Goal: Task Accomplishment & Management: Use online tool/utility

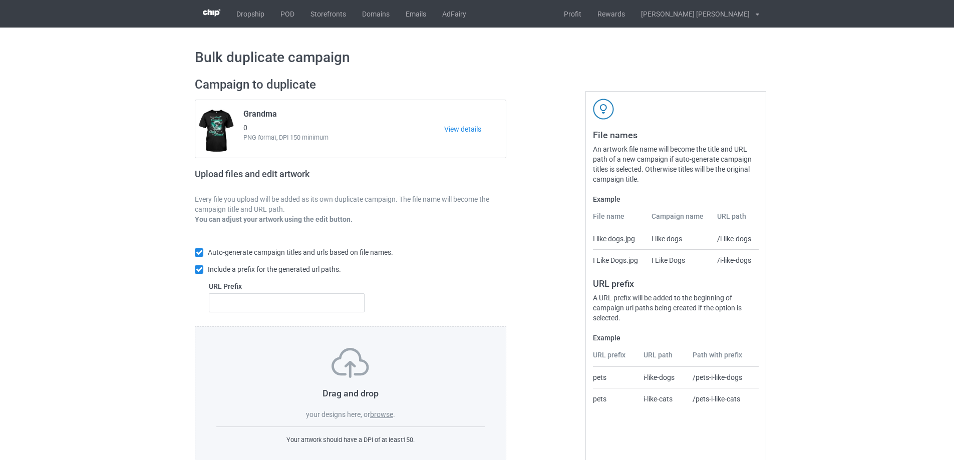
click at [389, 413] on label "browse" at bounding box center [381, 415] width 23 height 8
click at [0, 0] on input "browse" at bounding box center [0, 0] width 0 height 0
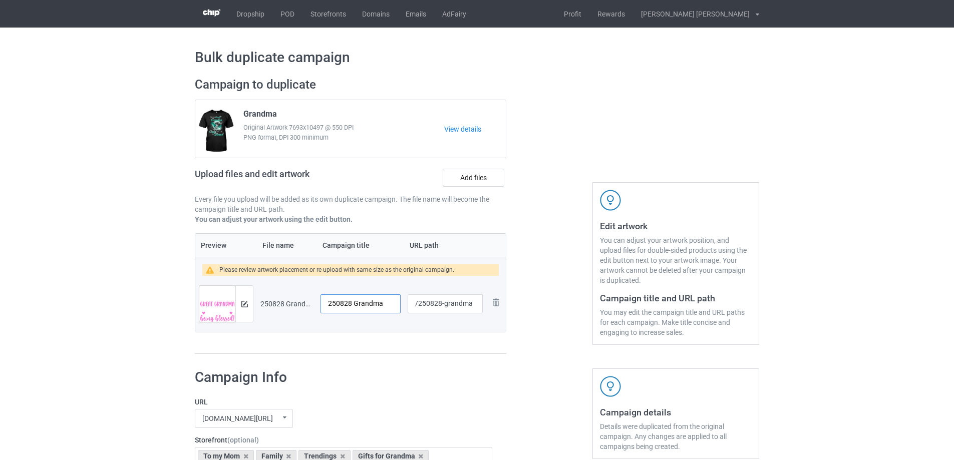
drag, startPoint x: 390, startPoint y: 307, endPoint x: 305, endPoint y: 306, distance: 85.7
click at [305, 306] on tr "Preview and edit artwork 250828 Grandma.png 250828 Grandma /250828-grandma Remo…" at bounding box center [350, 304] width 311 height 56
drag, startPoint x: 443, startPoint y: 306, endPoint x: 475, endPoint y: 305, distance: 32.6
click at [475, 305] on input "/250828-grandma" at bounding box center [445, 304] width 75 height 19
type input "/250828-1"
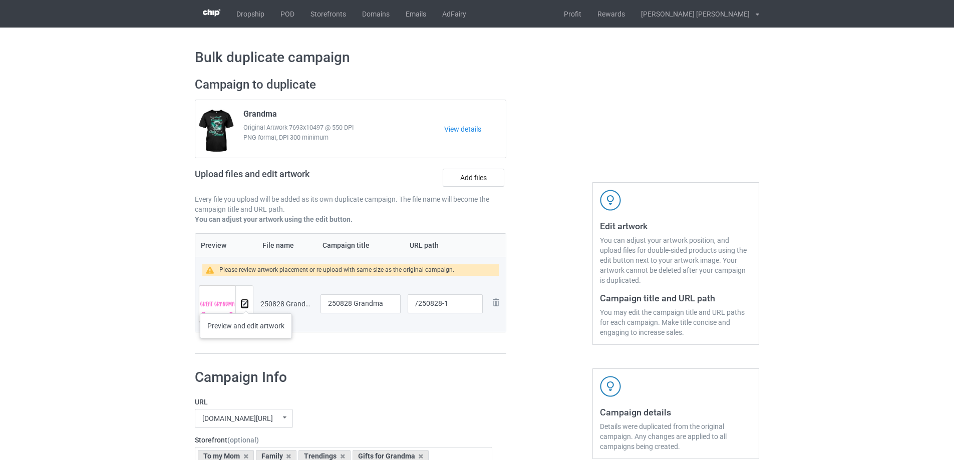
click at [246, 304] on img at bounding box center [244, 304] width 7 height 7
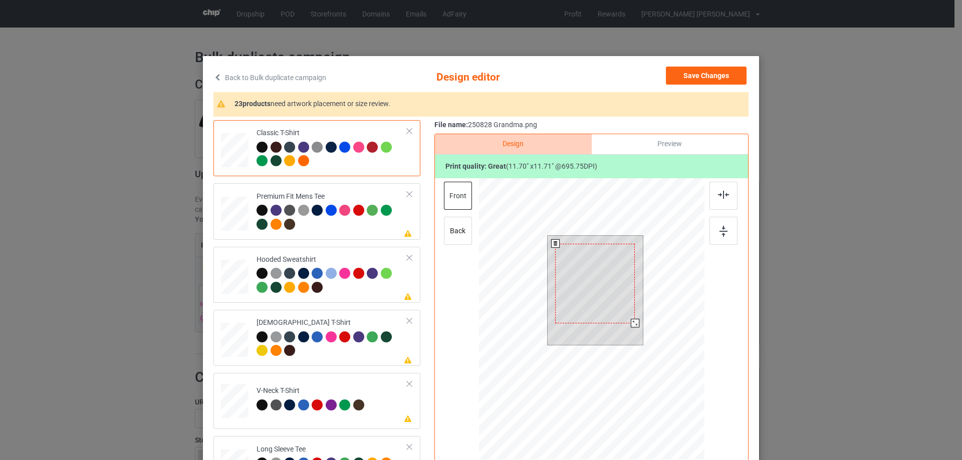
drag, startPoint x: 638, startPoint y: 331, endPoint x: 634, endPoint y: 319, distance: 12.2
click at [634, 319] on div at bounding box center [596, 290] width 96 height 109
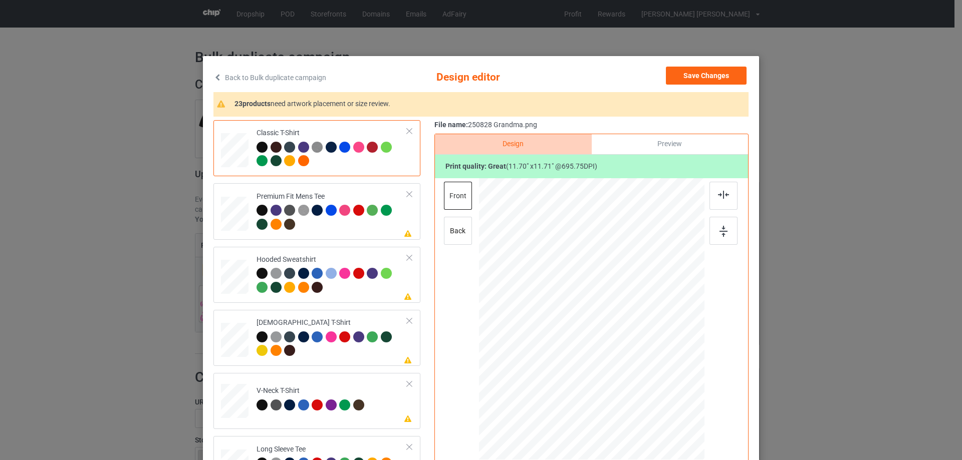
scroll to position [250, 0]
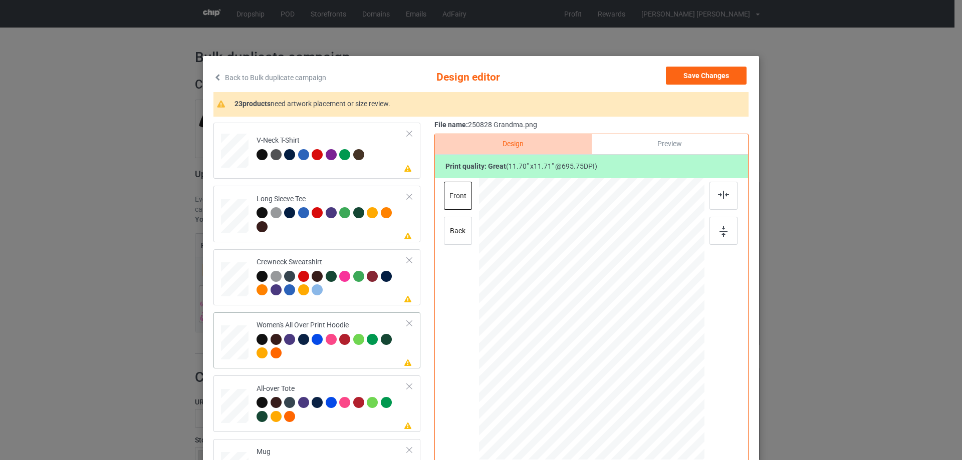
click at [234, 335] on div at bounding box center [235, 343] width 28 height 31
drag, startPoint x: 658, startPoint y: 389, endPoint x: 637, endPoint y: 355, distance: 39.9
click at [637, 355] on div at bounding box center [591, 319] width 225 height 255
drag, startPoint x: 619, startPoint y: 350, endPoint x: 620, endPoint y: 316, distance: 33.6
click at [620, 316] on div at bounding box center [592, 286] width 83 height 83
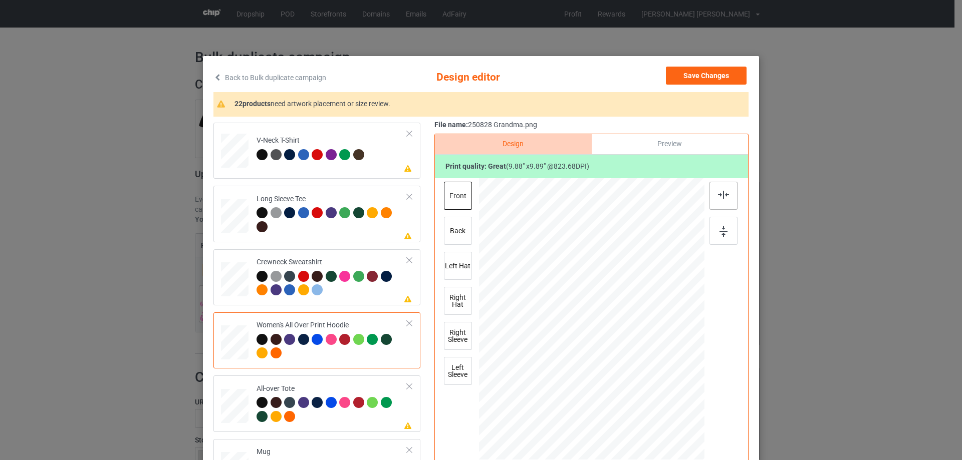
click at [725, 200] on div at bounding box center [723, 196] width 28 height 28
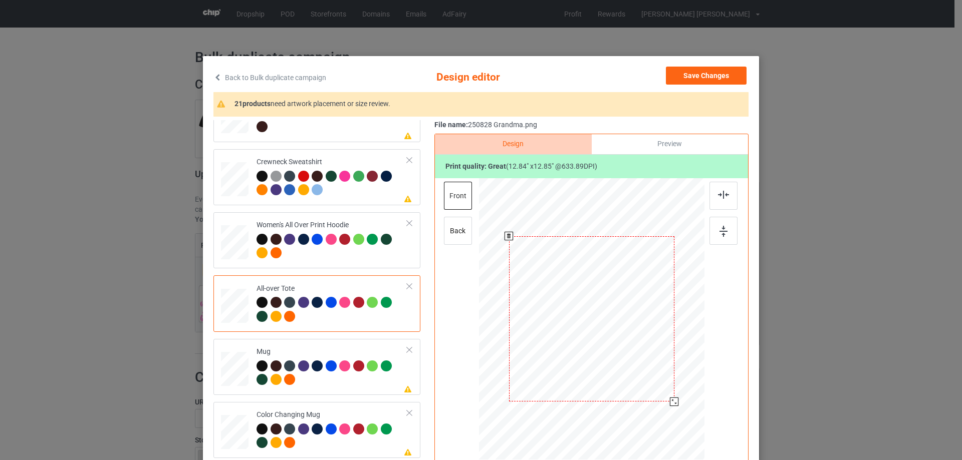
drag, startPoint x: 656, startPoint y: 389, endPoint x: 665, endPoint y: 410, distance: 22.6
click at [665, 410] on div at bounding box center [591, 318] width 225 height 225
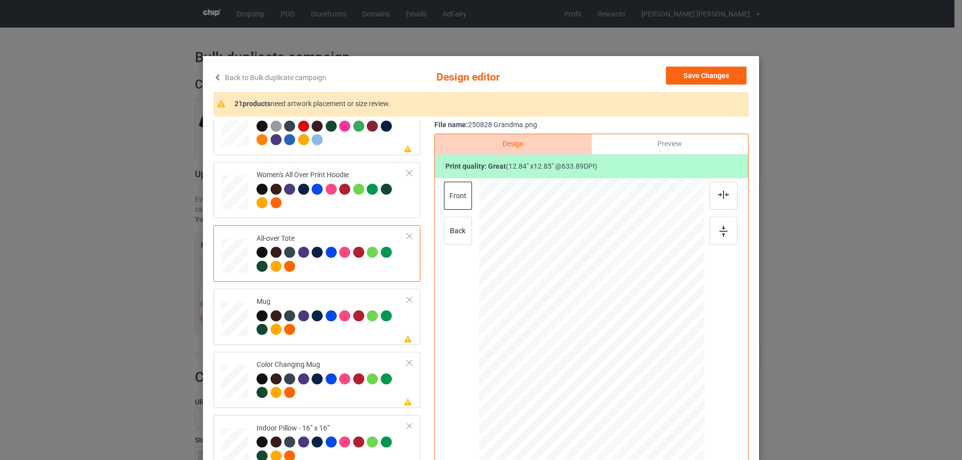
scroll to position [451, 0]
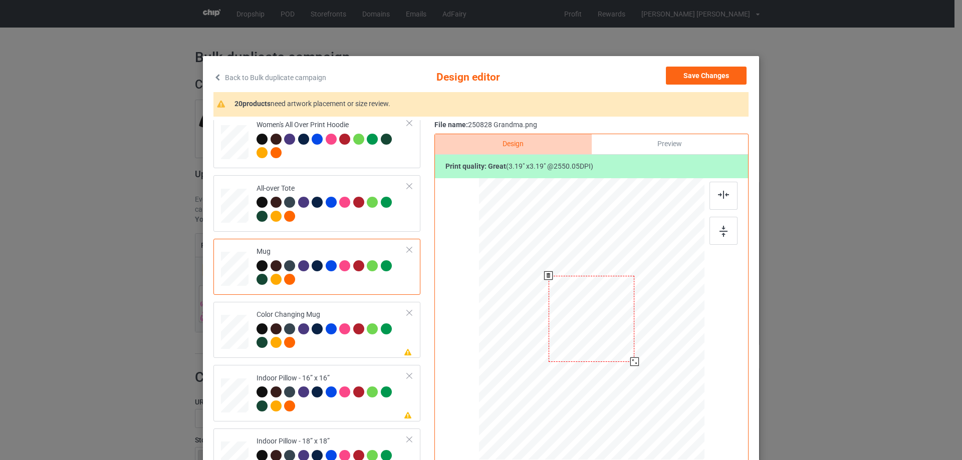
drag, startPoint x: 653, startPoint y: 387, endPoint x: 634, endPoint y: 357, distance: 35.2
click at [634, 357] on div at bounding box center [591, 319] width 225 height 94
drag, startPoint x: 639, startPoint y: 339, endPoint x: 653, endPoint y: 339, distance: 14.0
click at [653, 339] on div at bounding box center [654, 318] width 86 height 86
click at [652, 341] on div at bounding box center [653, 318] width 86 height 86
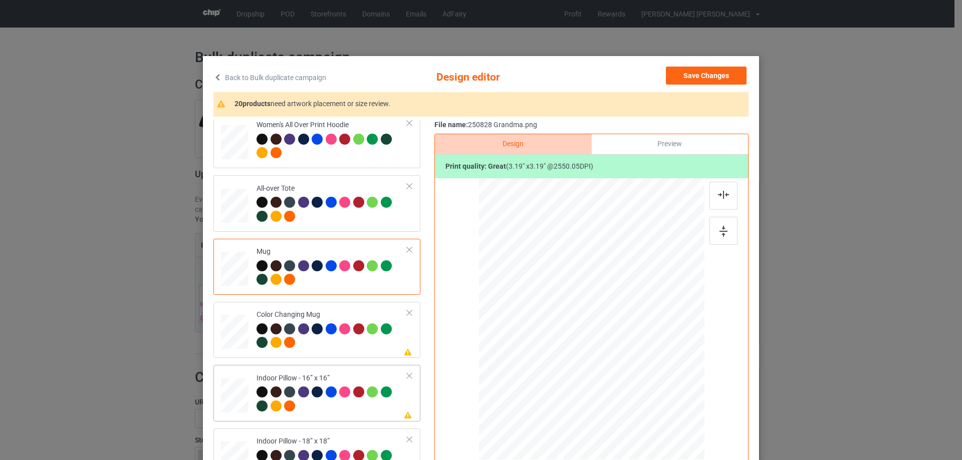
scroll to position [551, 0]
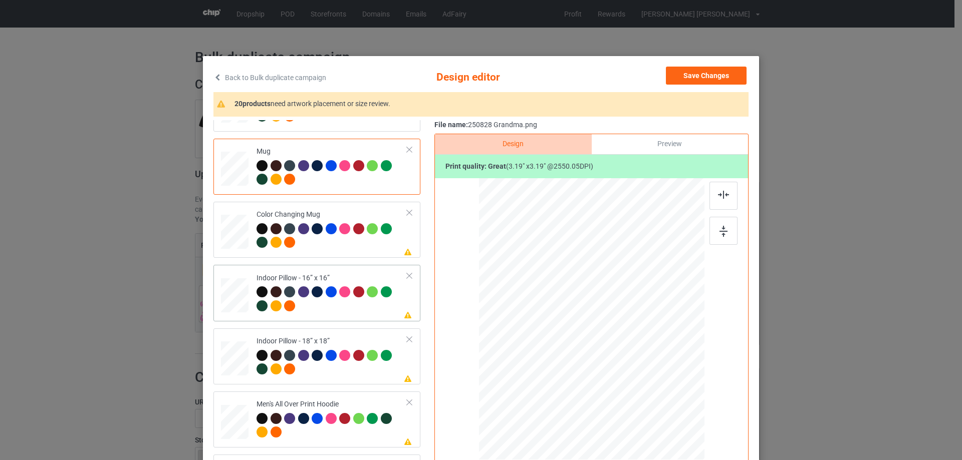
click at [231, 306] on div at bounding box center [235, 296] width 28 height 28
drag, startPoint x: 655, startPoint y: 386, endPoint x: 314, endPoint y: 328, distance: 346.1
click at [659, 391] on div at bounding box center [663, 391] width 9 height 9
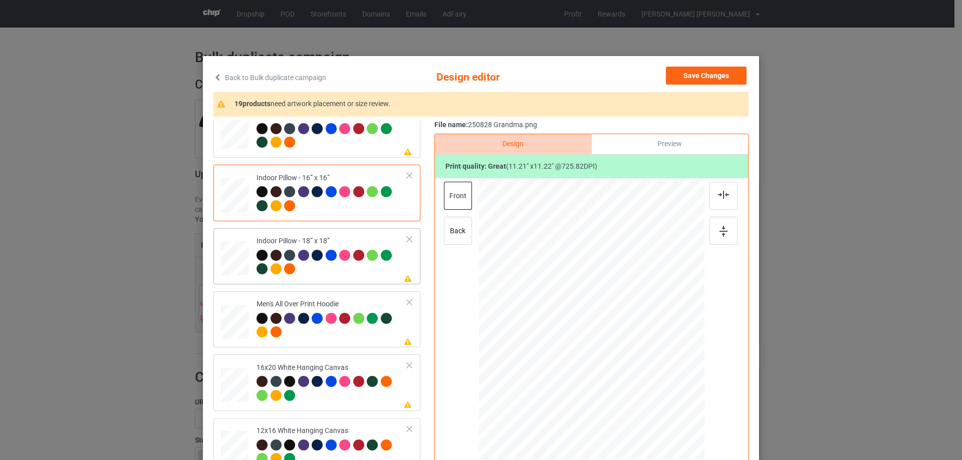
click at [229, 252] on div at bounding box center [235, 259] width 28 height 28
drag, startPoint x: 656, startPoint y: 388, endPoint x: 661, endPoint y: 395, distance: 8.5
click at [661, 395] on div at bounding box center [665, 393] width 9 height 9
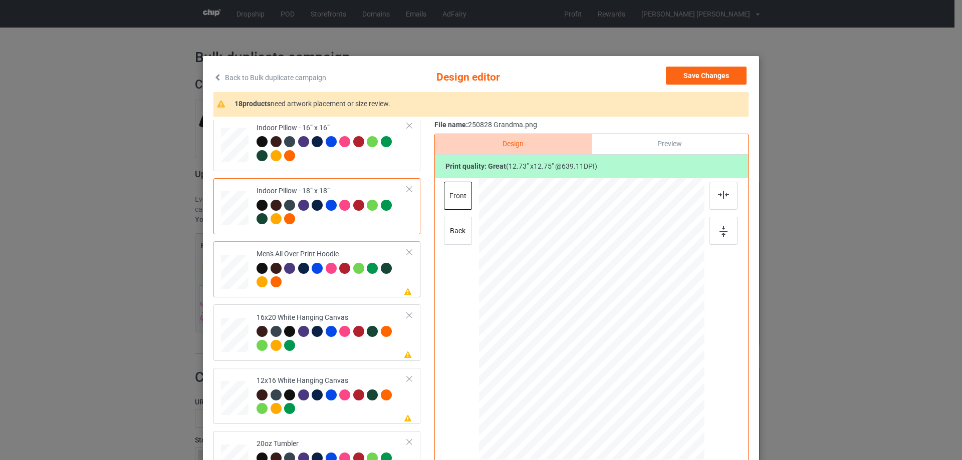
click at [238, 264] on div at bounding box center [235, 271] width 28 height 29
drag, startPoint x: 656, startPoint y: 388, endPoint x: 633, endPoint y: 361, distance: 35.9
click at [633, 361] on div at bounding box center [634, 362] width 9 height 9
click at [614, 327] on div at bounding box center [591, 293] width 85 height 85
click at [632, 335] on div at bounding box center [633, 335] width 9 height 9
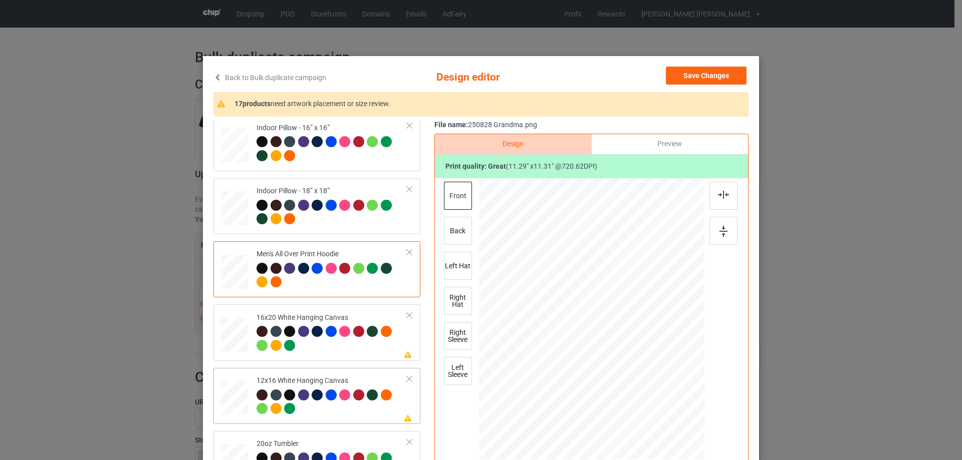
scroll to position [802, 0]
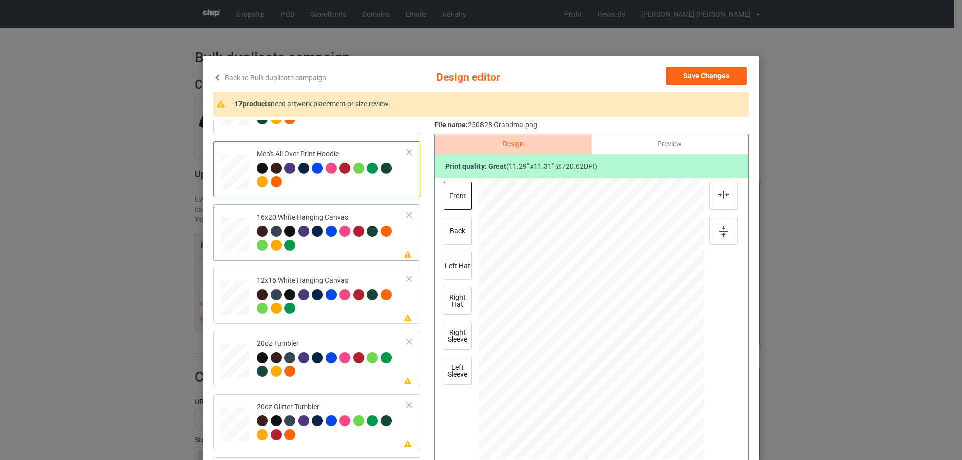
click at [246, 253] on td at bounding box center [236, 232] width 30 height 48
drag, startPoint x: 652, startPoint y: 387, endPoint x: 408, endPoint y: 328, distance: 251.0
click at [663, 438] on div at bounding box center [591, 320] width 225 height 282
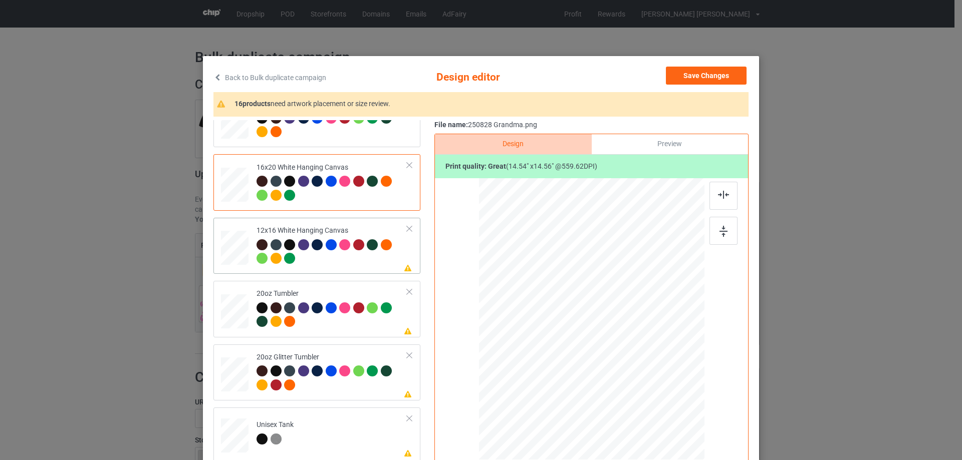
scroll to position [902, 0]
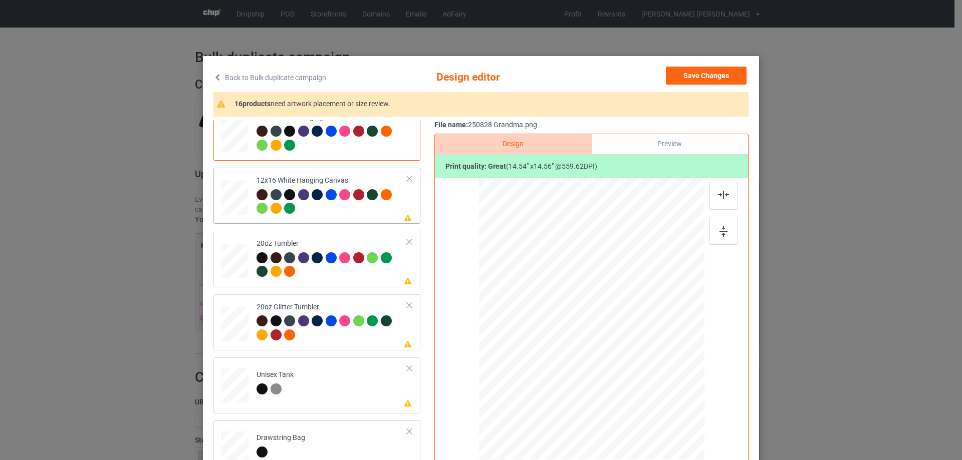
click at [232, 207] on div at bounding box center [235, 198] width 26 height 35
drag, startPoint x: 653, startPoint y: 385, endPoint x: 673, endPoint y: 427, distance: 46.4
click at [673, 427] on div at bounding box center [591, 319] width 212 height 282
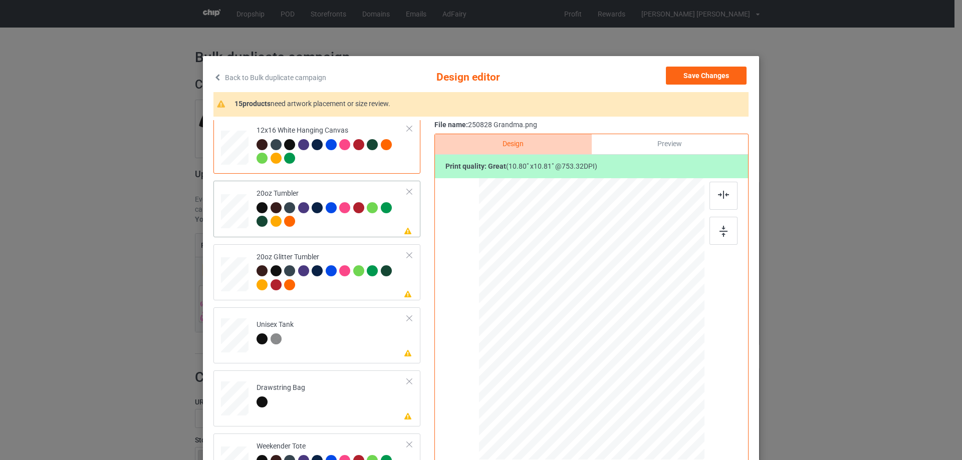
click at [251, 209] on td "Please review artwork placement 20oz Tumbler" at bounding box center [332, 209] width 162 height 48
drag, startPoint x: 653, startPoint y: 384, endPoint x: 627, endPoint y: 356, distance: 38.7
click at [636, 359] on div at bounding box center [590, 318] width 213 height 129
drag, startPoint x: 571, startPoint y: 345, endPoint x: 560, endPoint y: 341, distance: 11.9
click at [560, 341] on div at bounding box center [543, 316] width 86 height 86
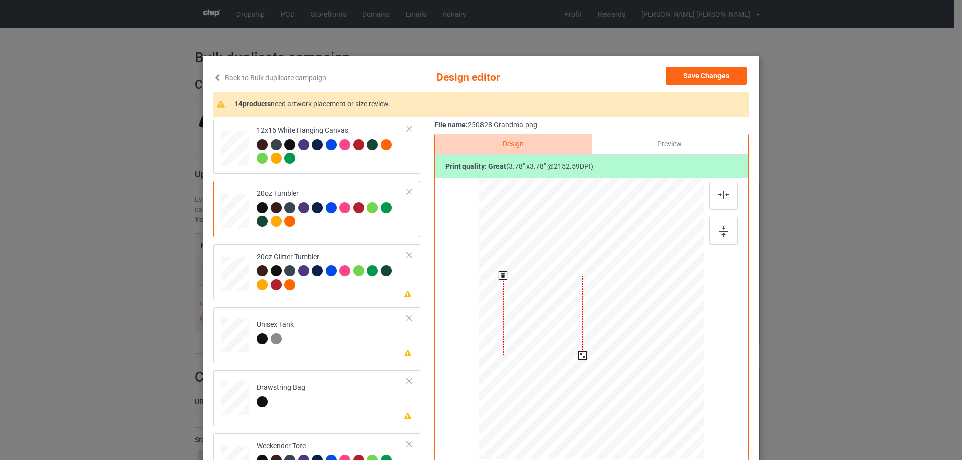
drag, startPoint x: 584, startPoint y: 361, endPoint x: 566, endPoint y: 347, distance: 23.6
click at [581, 357] on div at bounding box center [582, 356] width 9 height 9
click at [564, 346] on div at bounding box center [540, 314] width 79 height 79
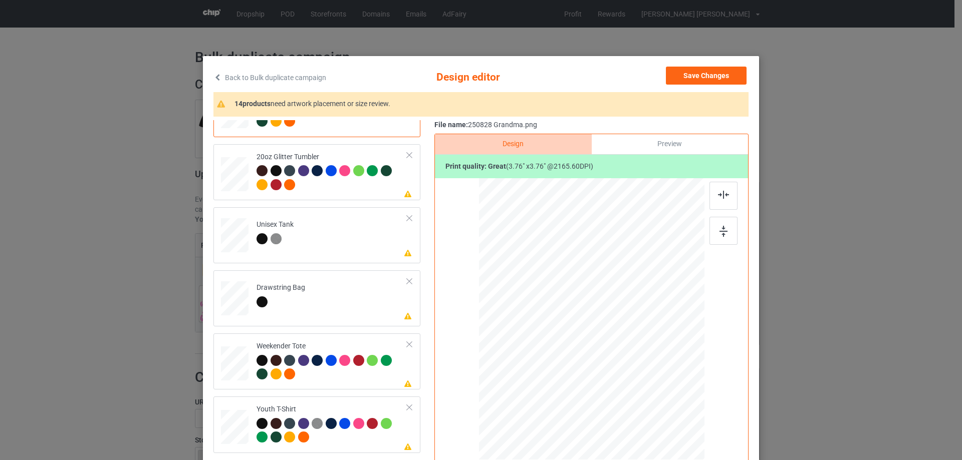
click at [198, 156] on div "Back to Bulk duplicate campaign Design editor Save Changes 14 products need art…" at bounding box center [481, 230] width 962 height 460
click at [234, 172] on div at bounding box center [235, 174] width 26 height 22
drag, startPoint x: 653, startPoint y: 385, endPoint x: 564, endPoint y: 335, distance: 102.0
click at [625, 361] on div at bounding box center [629, 357] width 9 height 9
drag, startPoint x: 564, startPoint y: 335, endPoint x: 553, endPoint y: 322, distance: 17.1
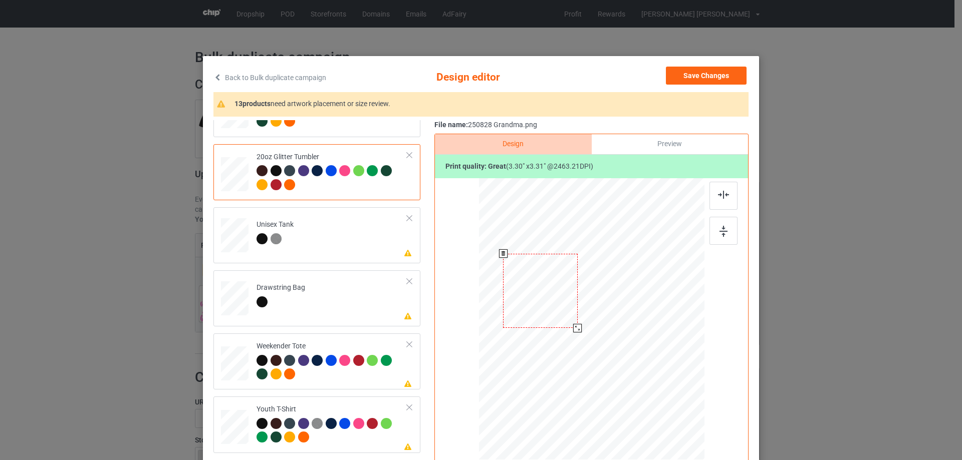
click at [553, 322] on div at bounding box center [540, 291] width 74 height 75
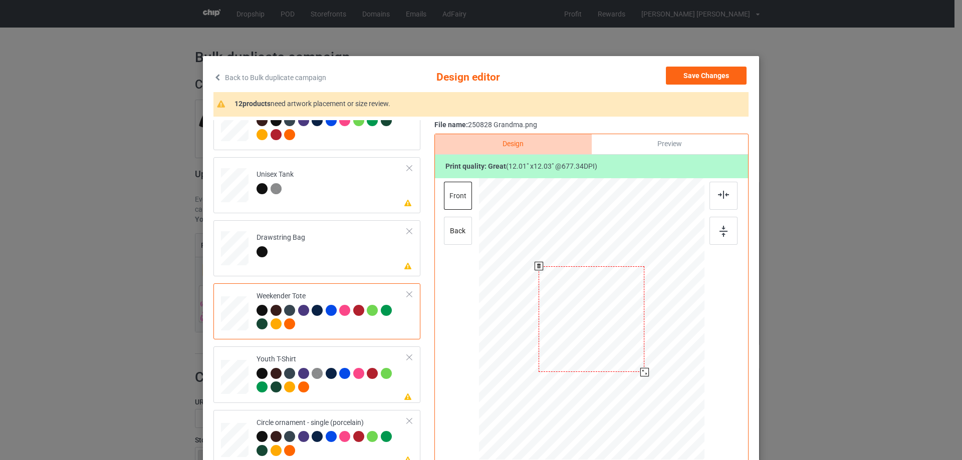
drag, startPoint x: 654, startPoint y: 388, endPoint x: 644, endPoint y: 369, distance: 21.5
click at [644, 369] on div at bounding box center [644, 372] width 9 height 9
drag, startPoint x: 618, startPoint y: 365, endPoint x: 619, endPoint y: 360, distance: 5.5
click at [619, 360] on div at bounding box center [592, 314] width 106 height 106
click at [713, 203] on div at bounding box center [723, 196] width 28 height 28
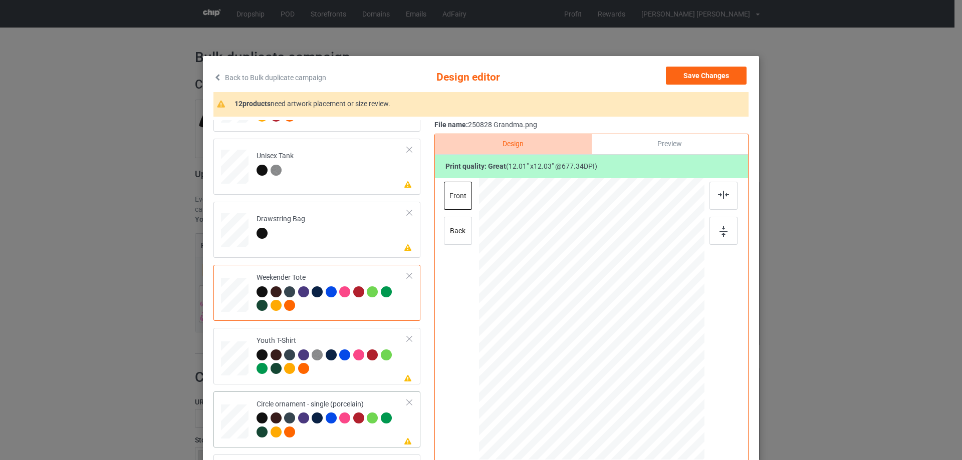
scroll to position [100, 0]
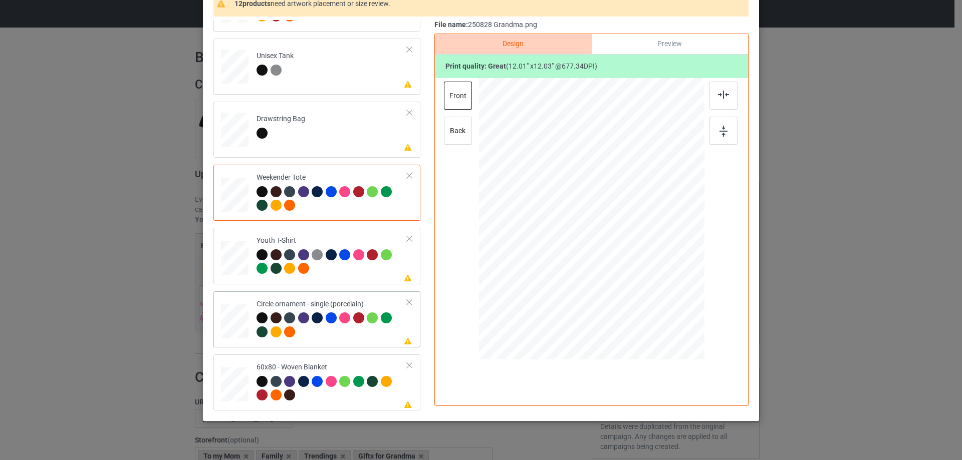
click at [241, 322] on div at bounding box center [235, 322] width 28 height 28
drag, startPoint x: 653, startPoint y: 286, endPoint x: 644, endPoint y: 285, distance: 9.0
click at [663, 295] on div at bounding box center [667, 295] width 9 height 9
click at [631, 280] on div at bounding box center [591, 224] width 150 height 150
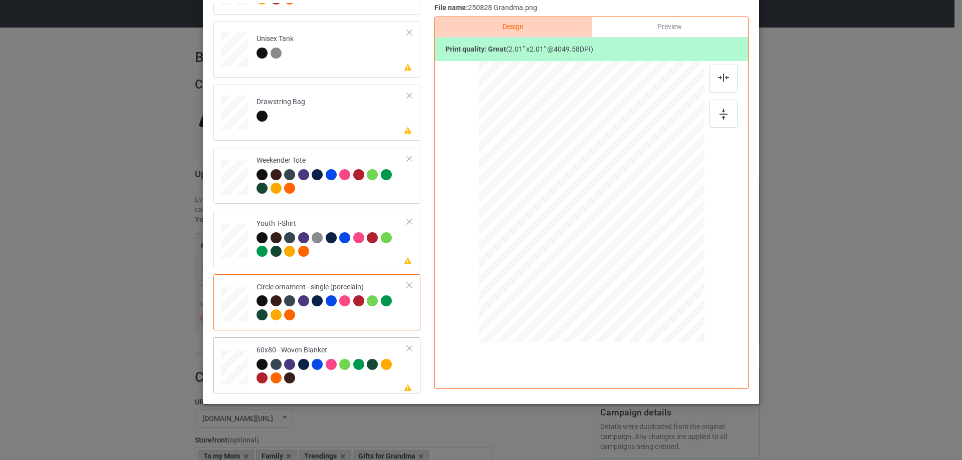
click at [237, 361] on div at bounding box center [234, 368] width 25 height 34
drag, startPoint x: 650, startPoint y: 265, endPoint x: 671, endPoint y: 305, distance: 45.3
click at [671, 305] on div at bounding box center [591, 202] width 205 height 273
click at [641, 264] on div at bounding box center [590, 186] width 184 height 184
click at [721, 85] on div at bounding box center [723, 79] width 28 height 28
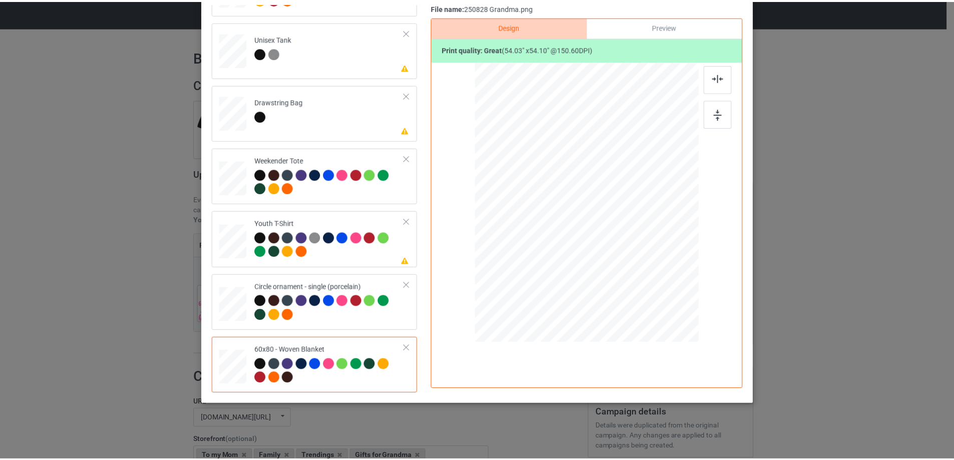
scroll to position [18, 0]
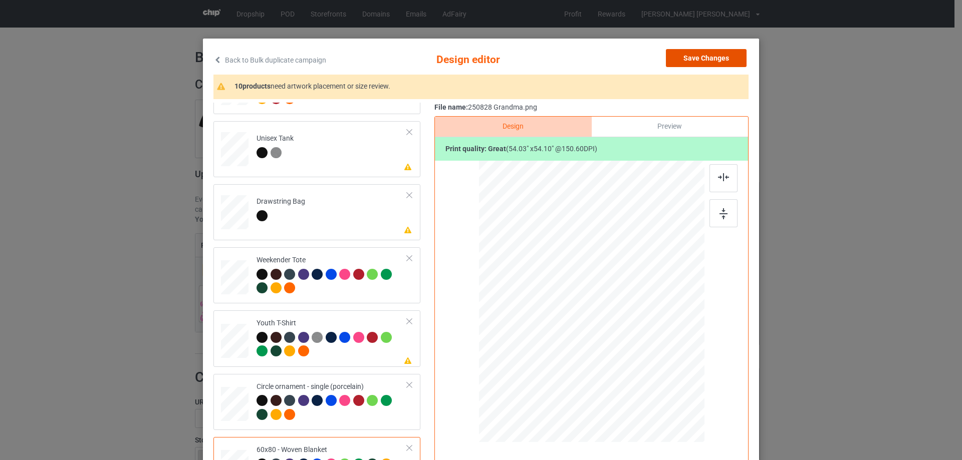
click at [725, 57] on button "Save Changes" at bounding box center [706, 58] width 81 height 18
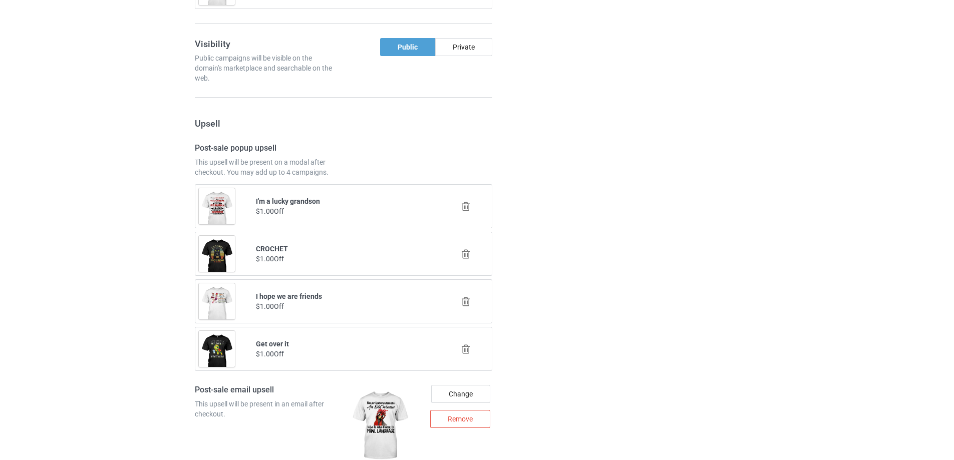
scroll to position [1274, 0]
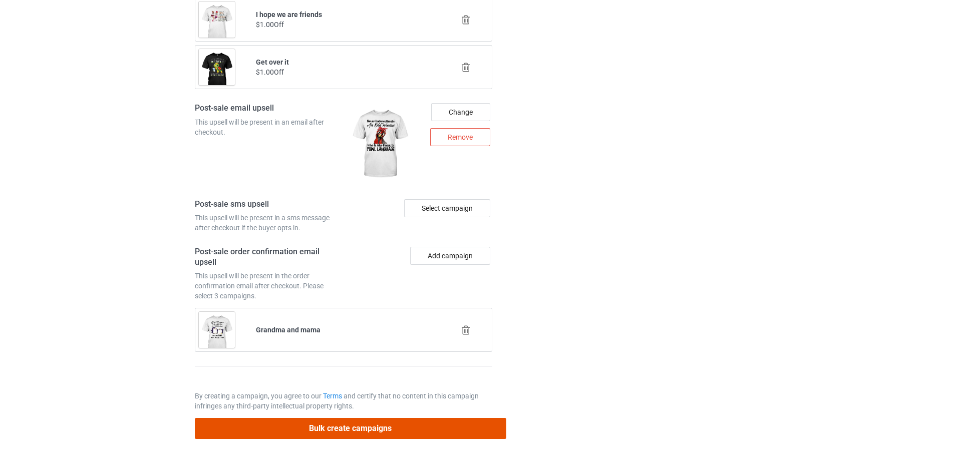
click at [335, 423] on button "Bulk create campaigns" at bounding box center [351, 428] width 312 height 21
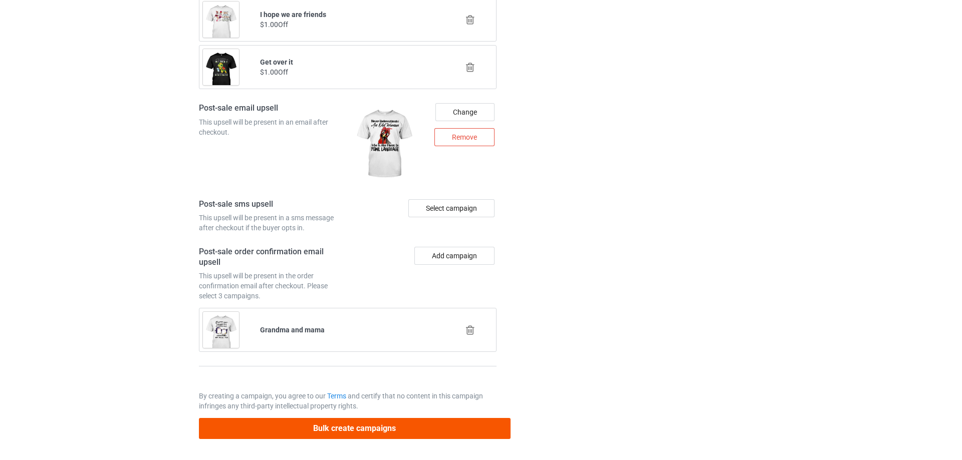
scroll to position [0, 0]
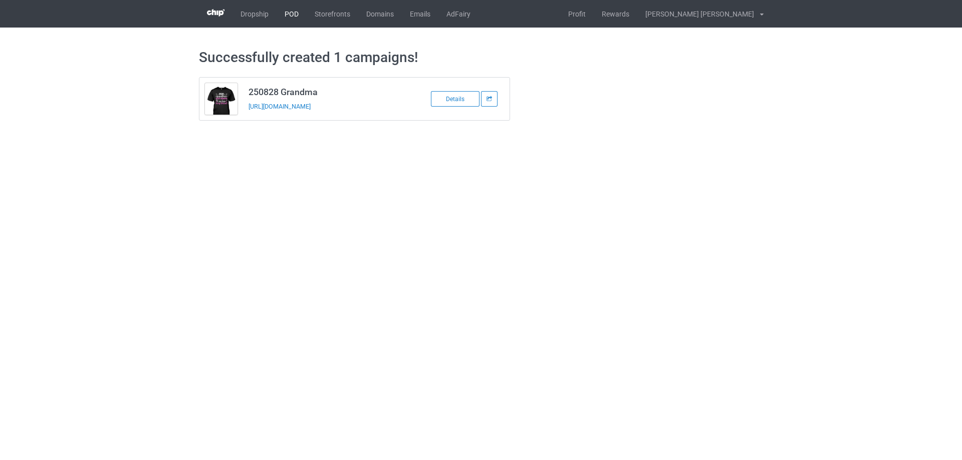
click at [289, 12] on link "POD" at bounding box center [292, 14] width 30 height 28
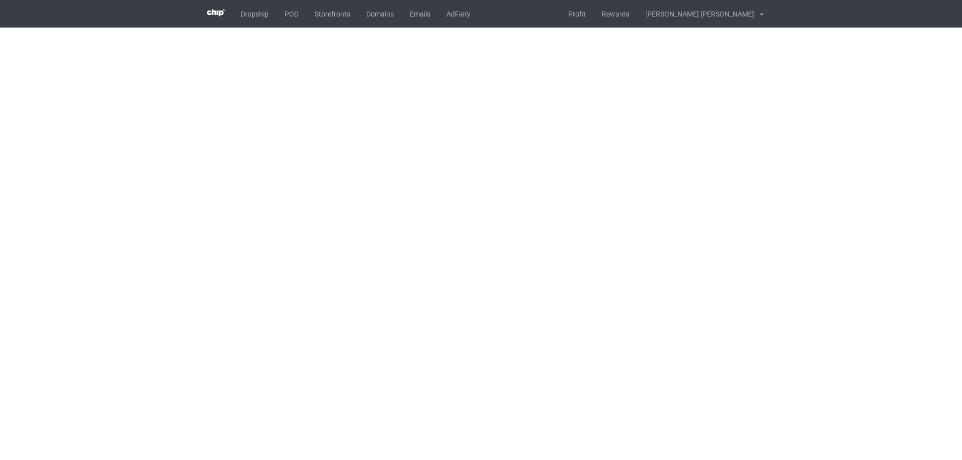
click at [683, 278] on body "Dropship POD Storefronts Domains Emails AdFairy Profit Rewards Nguyen huu tuyen…" at bounding box center [481, 230] width 962 height 460
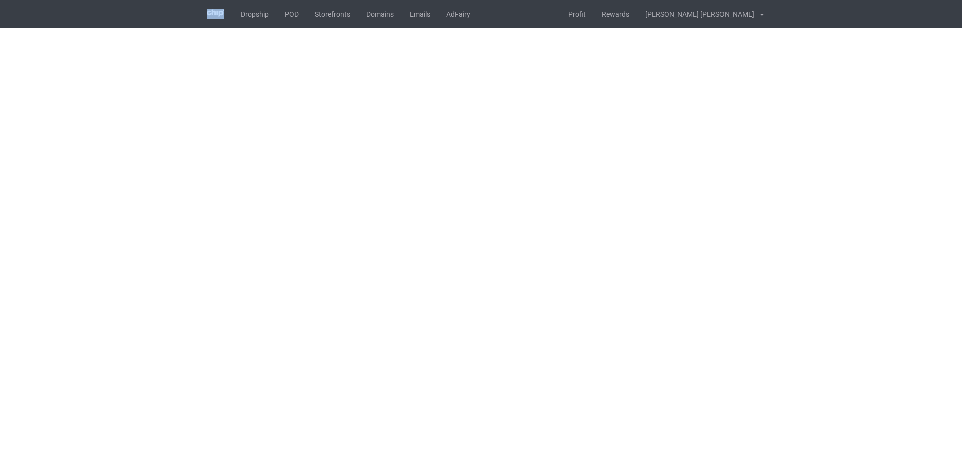
click at [683, 278] on body "Dropship POD Storefronts Domains Emails AdFairy Profit Rewards Nguyen huu tuyen…" at bounding box center [481, 230] width 962 height 460
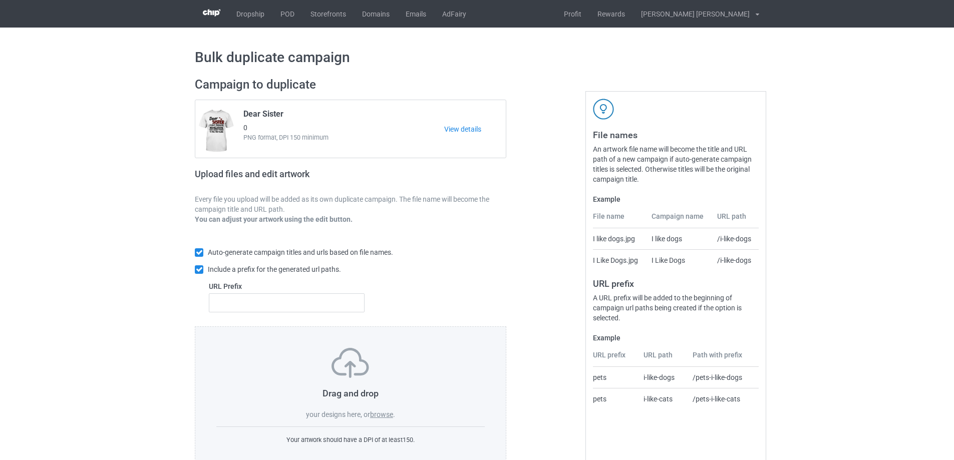
click at [390, 416] on label "browse" at bounding box center [381, 415] width 23 height 8
click at [0, 0] on input "browse" at bounding box center [0, 0] width 0 height 0
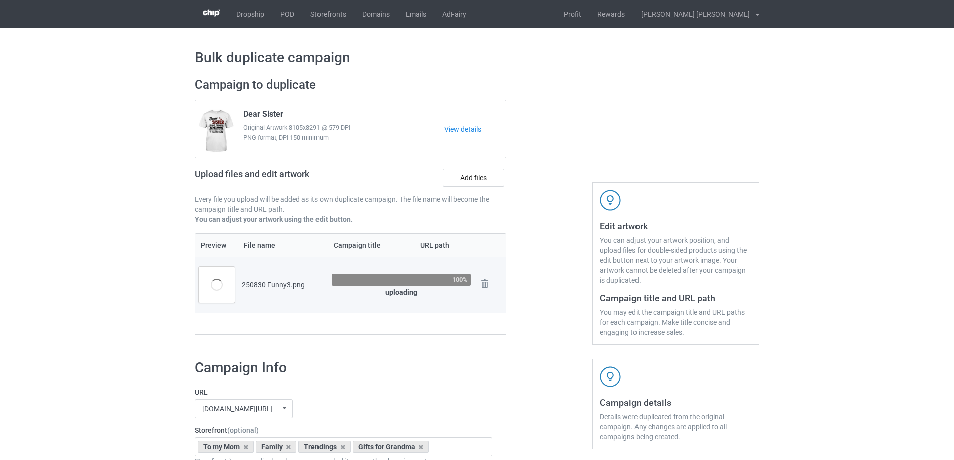
click at [412, 376] on h1 "Campaign Info" at bounding box center [344, 368] width 298 height 18
click at [411, 375] on h1 "Campaign Info" at bounding box center [344, 368] width 298 height 18
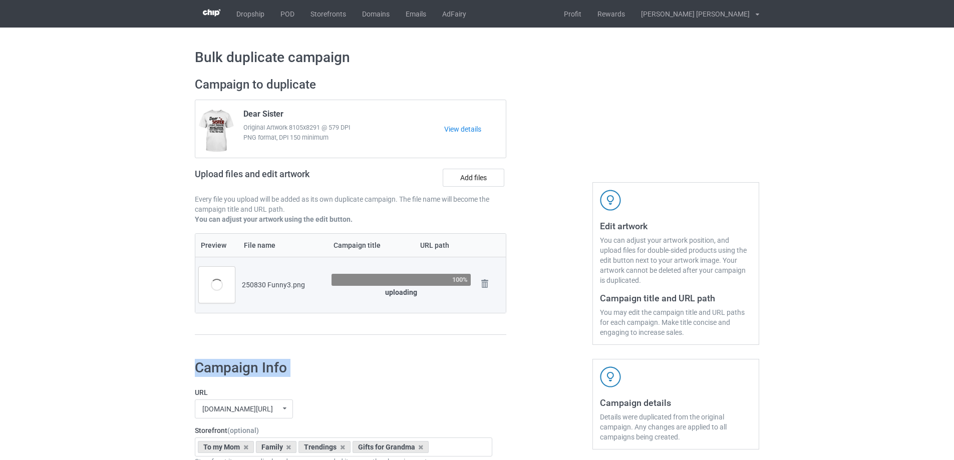
click at [470, 363] on h1 "Campaign Info" at bounding box center [344, 368] width 298 height 18
click at [469, 364] on h1 "Campaign Info" at bounding box center [344, 368] width 298 height 18
click at [469, 365] on h1 "Campaign Info" at bounding box center [344, 368] width 298 height 18
click at [469, 366] on h1 "Campaign Info" at bounding box center [344, 368] width 298 height 18
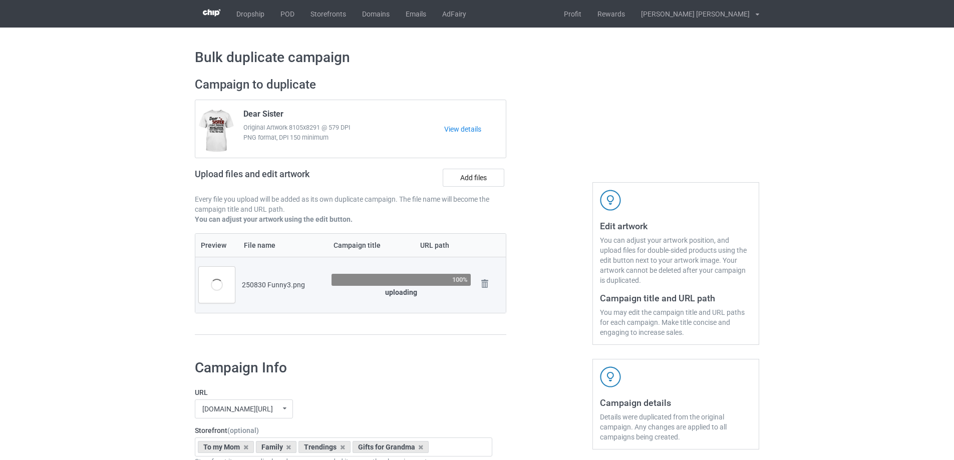
drag, startPoint x: 365, startPoint y: 282, endPoint x: 374, endPoint y: 284, distance: 9.7
click at [366, 283] on div "100%" at bounding box center [401, 280] width 139 height 13
click at [503, 349] on div "Campaign to duplicate Dear Sister Original Artwork 8105x8291 @ 579 DPI PNG form…" at bounding box center [351, 211] width 326 height 282
click at [558, 323] on div at bounding box center [549, 211] width 72 height 282
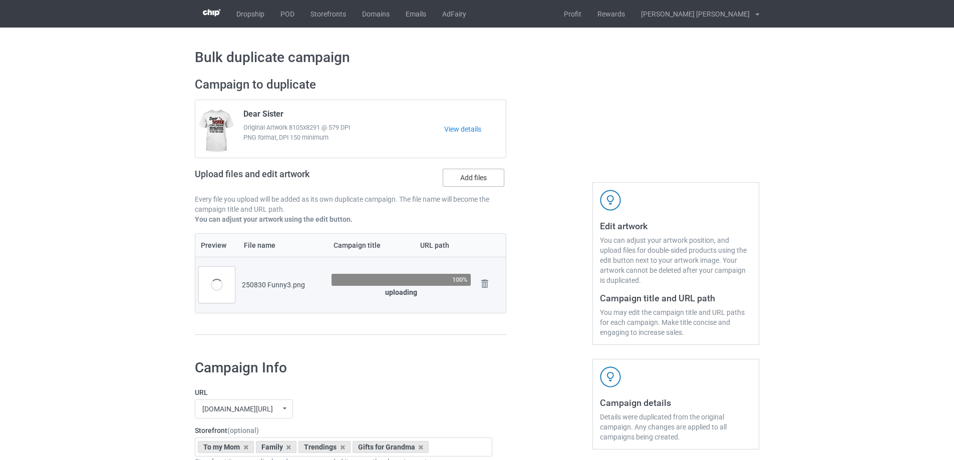
click at [462, 174] on label "Add files" at bounding box center [474, 178] width 62 height 18
click at [0, 0] on input "Add files" at bounding box center [0, 0] width 0 height 0
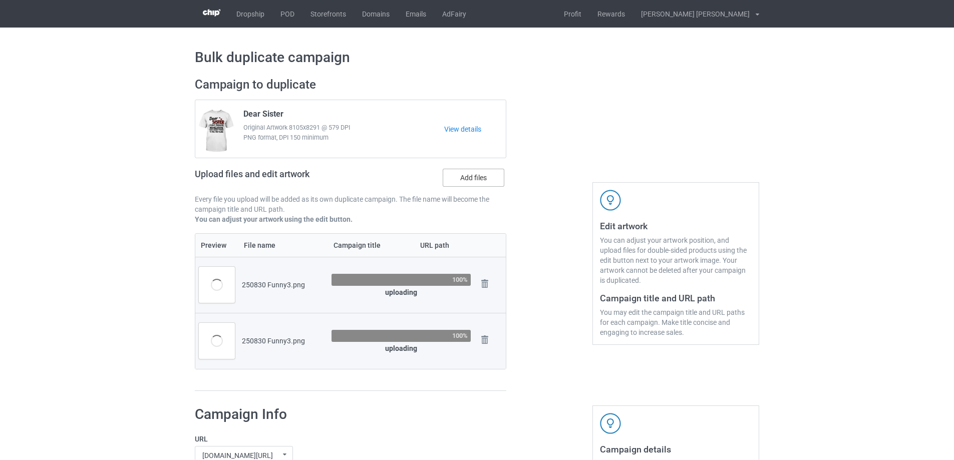
click at [468, 181] on label "Add files" at bounding box center [474, 178] width 62 height 18
click at [0, 0] on input "Add files" at bounding box center [0, 0] width 0 height 0
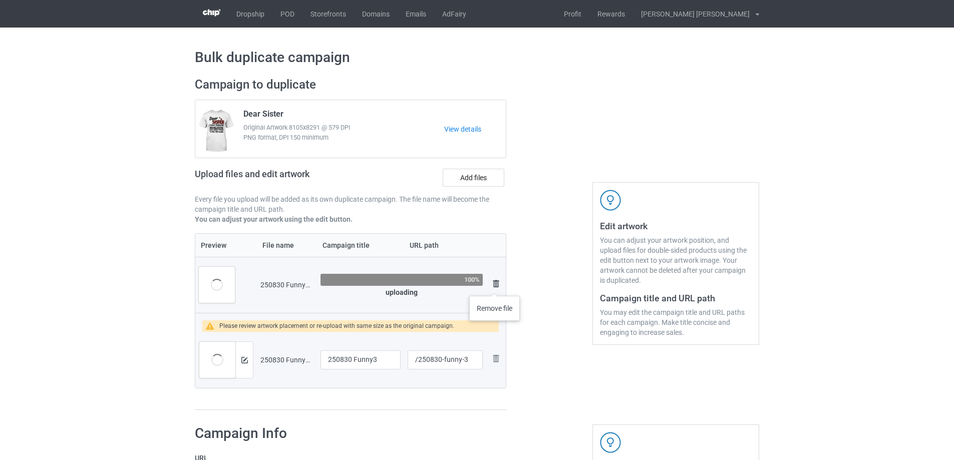
click at [495, 285] on img at bounding box center [496, 284] width 12 height 12
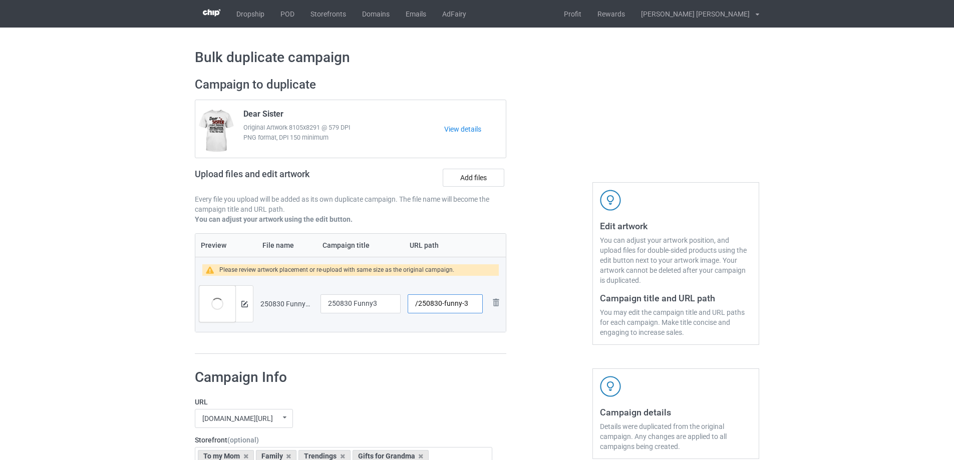
drag, startPoint x: 444, startPoint y: 307, endPoint x: 462, endPoint y: 307, distance: 18.5
click at [462, 307] on input "/250830-funny-3" at bounding box center [445, 304] width 75 height 19
drag, startPoint x: 380, startPoint y: 306, endPoint x: 308, endPoint y: 305, distance: 72.1
click at [308, 305] on tr "Preview and edit artwork 250830 Funny3.png 250830 Funny3 /250830-3 Remove file" at bounding box center [350, 304] width 311 height 56
type input "/250830-funny-3"
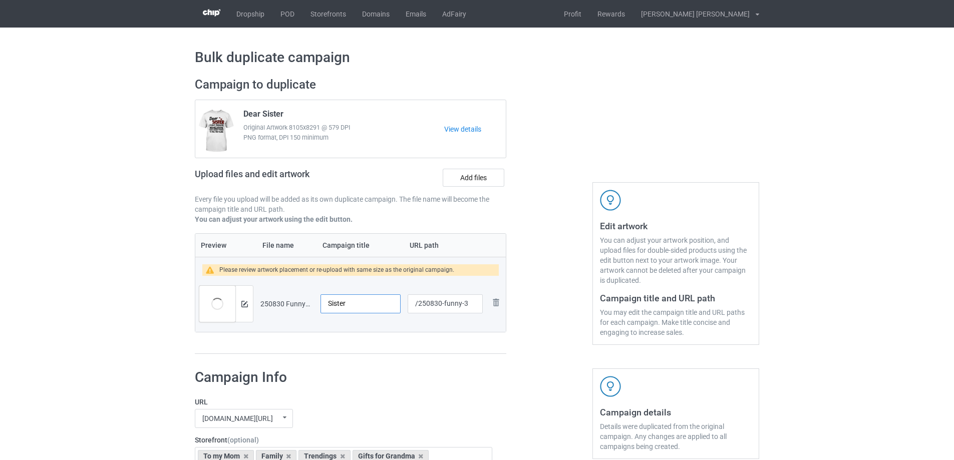
type input "250830 Funny3"
type input "/250830-3"
drag, startPoint x: 382, startPoint y: 302, endPoint x: 294, endPoint y: 298, distance: 87.8
click at [294, 298] on tr "Preview and edit artwork 250830 Funny3.png 250830 Funny3 /250830-3 Remove file" at bounding box center [350, 304] width 311 height 56
type input "Sister"
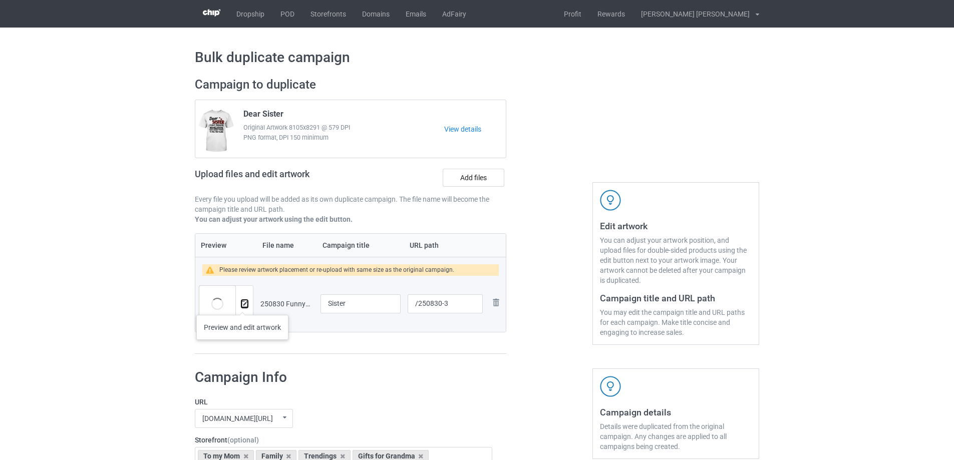
click at [242, 305] on img at bounding box center [244, 304] width 7 height 7
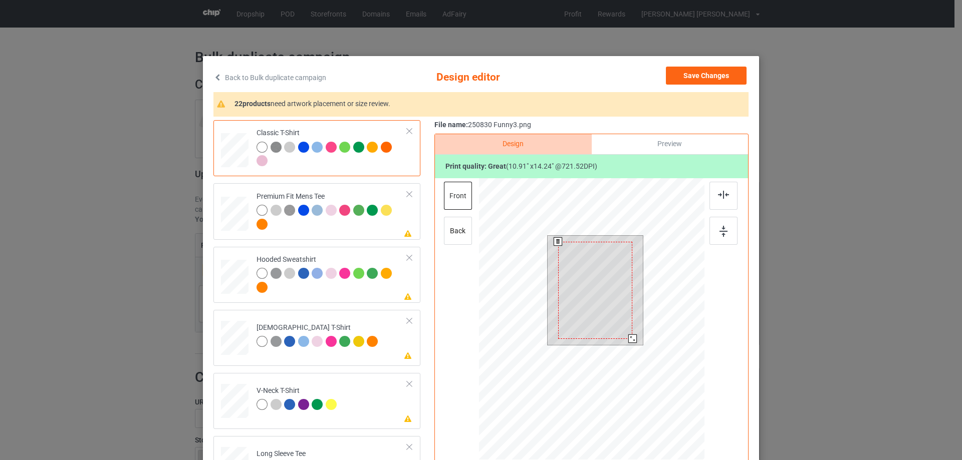
drag, startPoint x: 633, startPoint y: 343, endPoint x: 630, endPoint y: 336, distance: 7.6
click at [630, 336] on div at bounding box center [632, 339] width 9 height 9
click at [604, 322] on div at bounding box center [597, 285] width 74 height 97
click at [631, 338] on div at bounding box center [635, 340] width 9 height 9
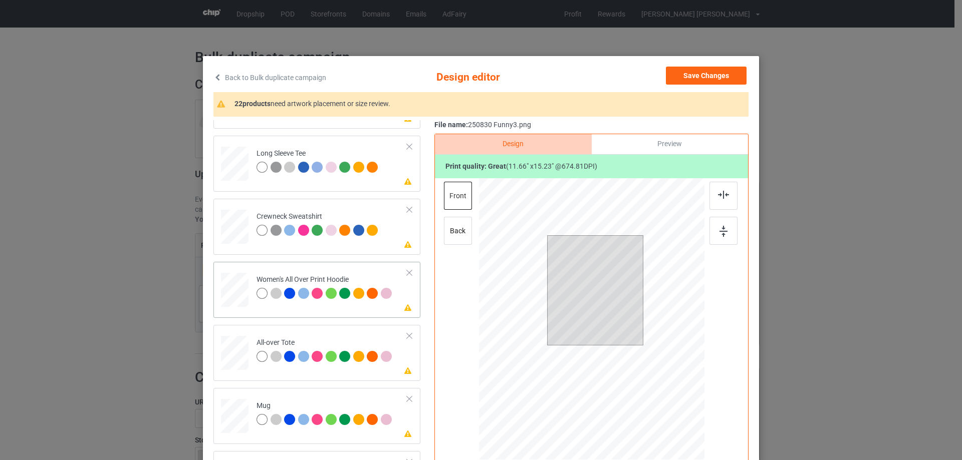
scroll to position [351, 0]
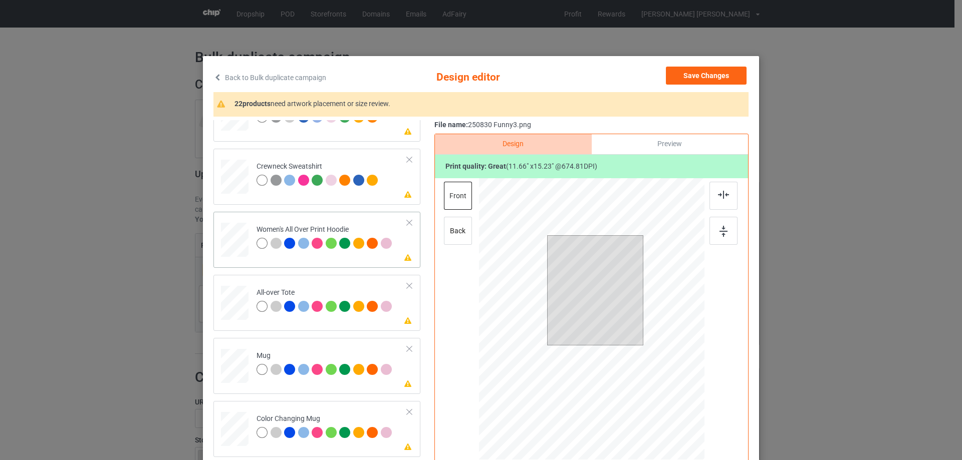
click at [235, 244] on div at bounding box center [235, 239] width 28 height 31
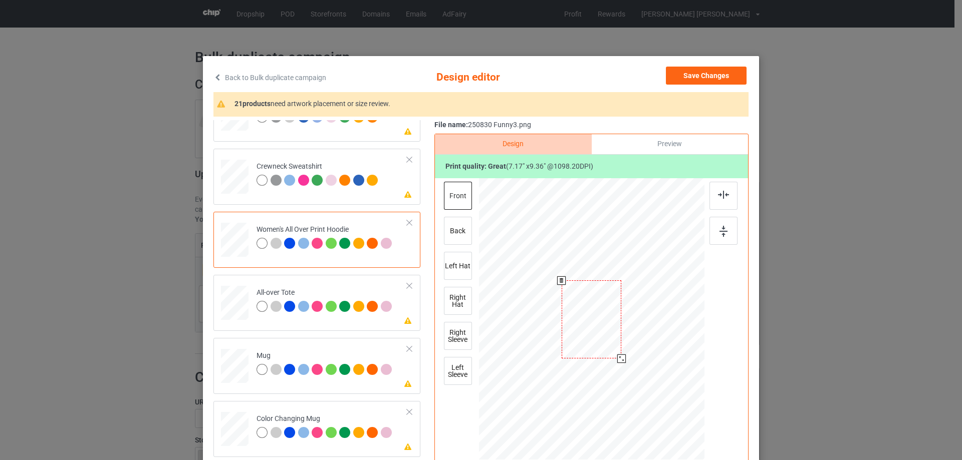
drag, startPoint x: 655, startPoint y: 408, endPoint x: 628, endPoint y: 348, distance: 65.5
click at [628, 348] on div at bounding box center [591, 319] width 225 height 255
drag, startPoint x: 600, startPoint y: 332, endPoint x: 602, endPoint y: 311, distance: 20.6
click at [602, 311] on div at bounding box center [591, 285] width 60 height 78
drag, startPoint x: 616, startPoint y: 323, endPoint x: 619, endPoint y: 328, distance: 5.8
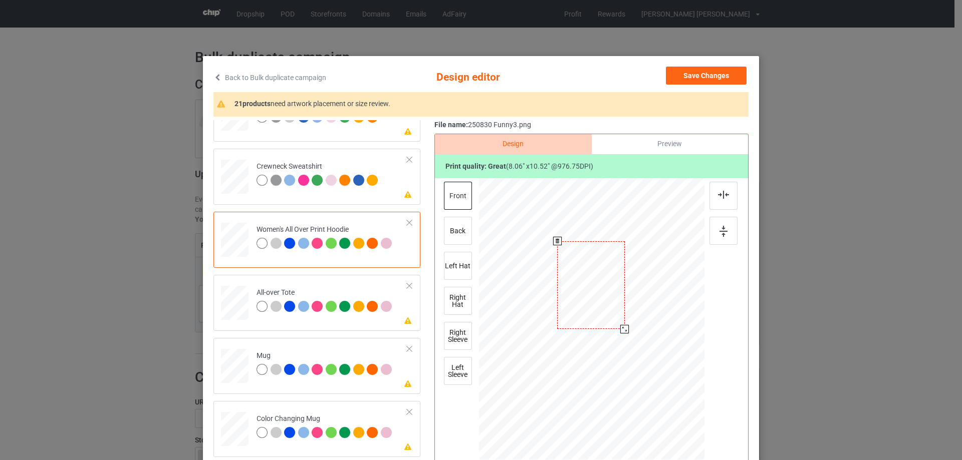
click at [620, 328] on div at bounding box center [624, 329] width 9 height 9
click at [715, 200] on div at bounding box center [723, 196] width 28 height 28
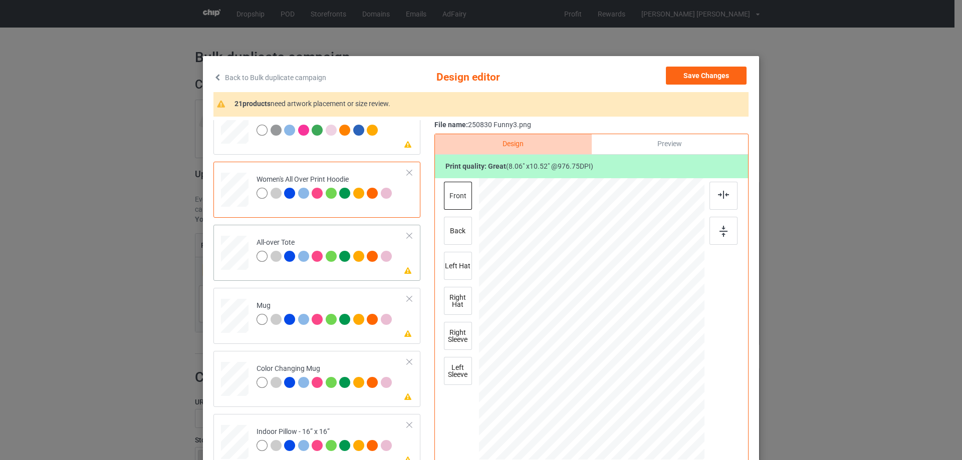
click at [232, 247] on div at bounding box center [235, 253] width 28 height 28
drag, startPoint x: 658, startPoint y: 408, endPoint x: 655, endPoint y: 404, distance: 5.7
click at [655, 404] on div at bounding box center [655, 403] width 9 height 9
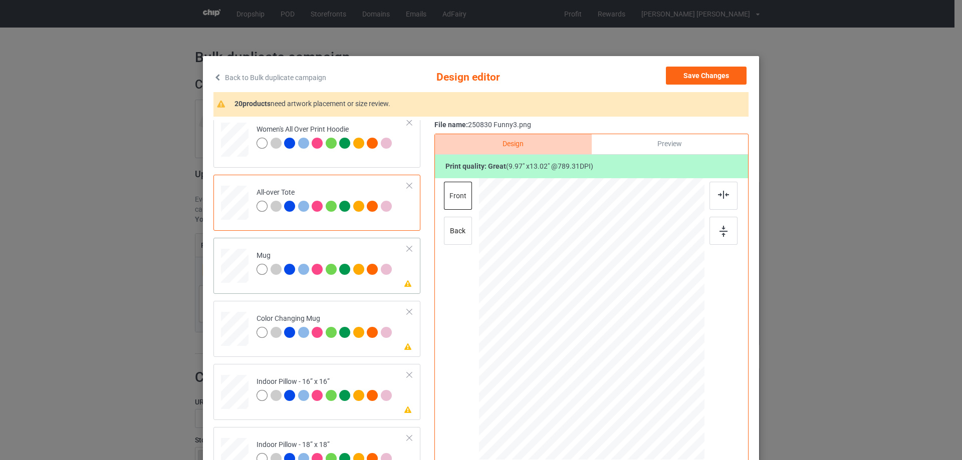
click at [241, 271] on div at bounding box center [235, 266] width 28 height 12
drag, startPoint x: 655, startPoint y: 407, endPoint x: 627, endPoint y: 358, distance: 56.3
click at [627, 358] on div at bounding box center [591, 319] width 225 height 94
drag, startPoint x: 653, startPoint y: 340, endPoint x: 659, endPoint y: 340, distance: 5.5
click at [659, 340] on div at bounding box center [653, 318] width 68 height 88
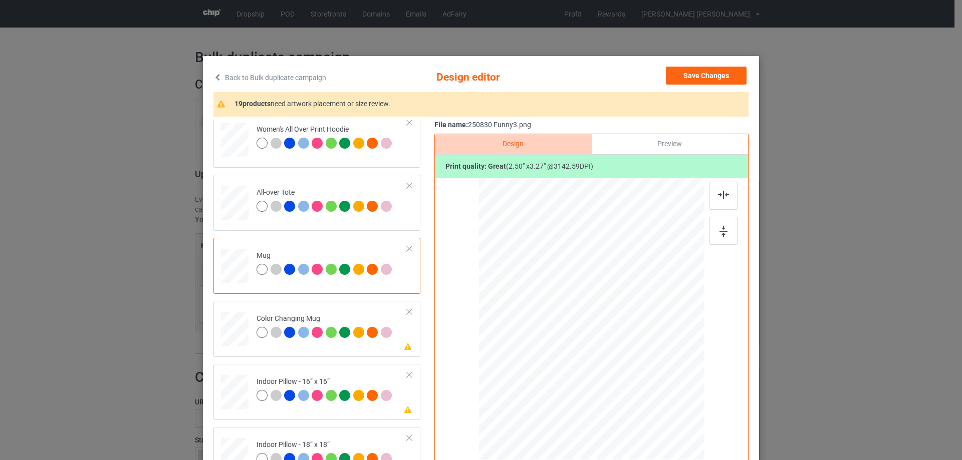
scroll to position [551, 0]
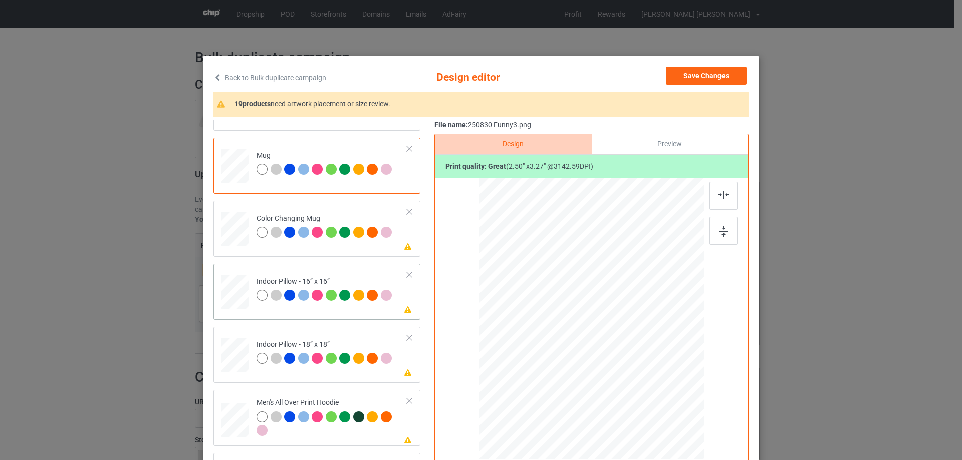
click at [236, 288] on div at bounding box center [235, 293] width 28 height 28
drag, startPoint x: 654, startPoint y: 407, endPoint x: 648, endPoint y: 391, distance: 17.1
click at [648, 391] on div at bounding box center [649, 394] width 9 height 9
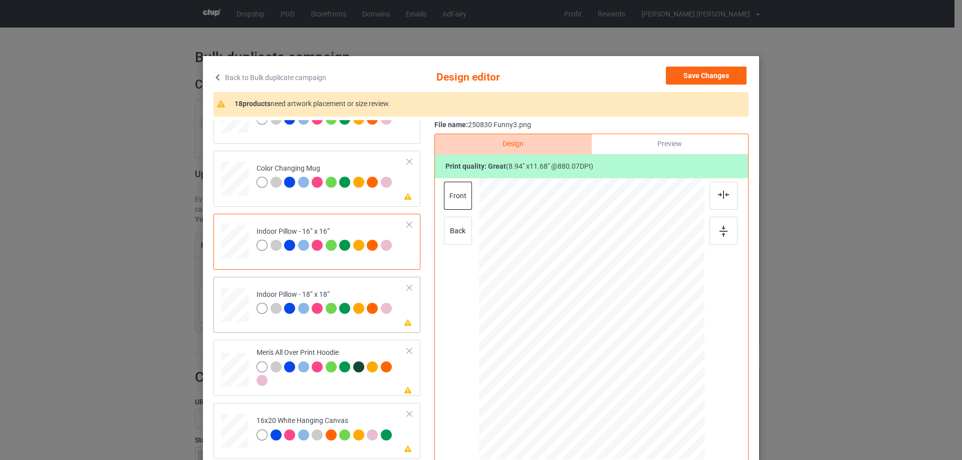
click at [234, 301] on div at bounding box center [235, 306] width 28 height 28
drag, startPoint x: 655, startPoint y: 408, endPoint x: 649, endPoint y: 395, distance: 13.9
click at [649, 395] on div at bounding box center [650, 396] width 9 height 9
click at [229, 369] on div at bounding box center [235, 370] width 28 height 29
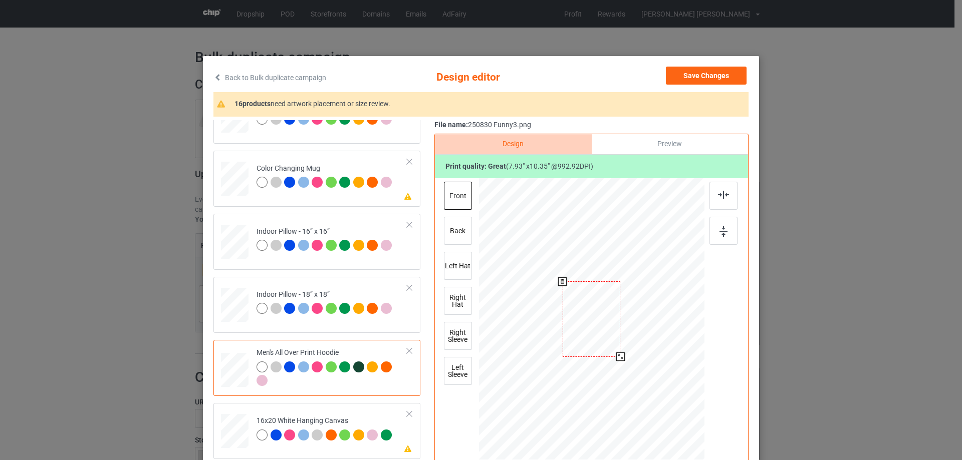
drag, startPoint x: 658, startPoint y: 410, endPoint x: 627, endPoint y: 349, distance: 68.3
click at [627, 349] on div at bounding box center [591, 318] width 225 height 239
drag, startPoint x: 605, startPoint y: 350, endPoint x: 607, endPoint y: 320, distance: 30.1
click at [607, 320] on div at bounding box center [594, 289] width 58 height 76
drag, startPoint x: 619, startPoint y: 328, endPoint x: 625, endPoint y: 333, distance: 8.2
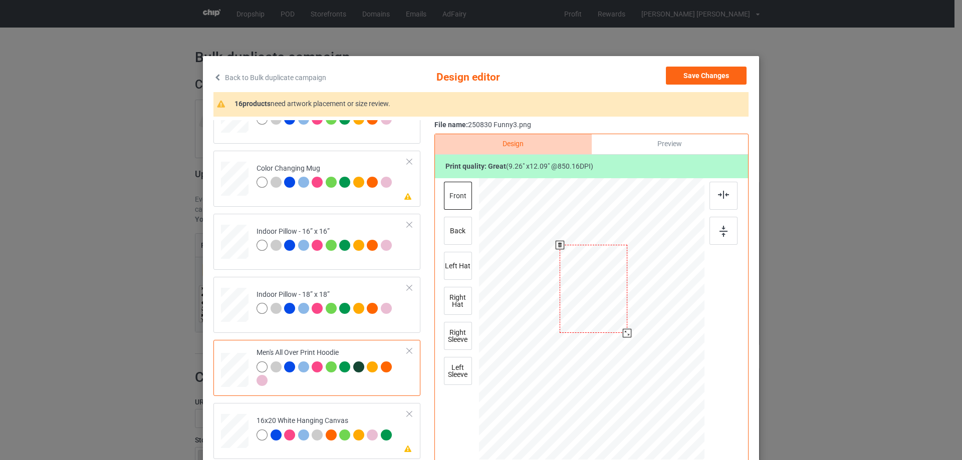
click at [625, 333] on div at bounding box center [627, 333] width 9 height 9
click at [608, 322] on div at bounding box center [593, 291] width 68 height 88
click at [720, 189] on div at bounding box center [723, 196] width 28 height 28
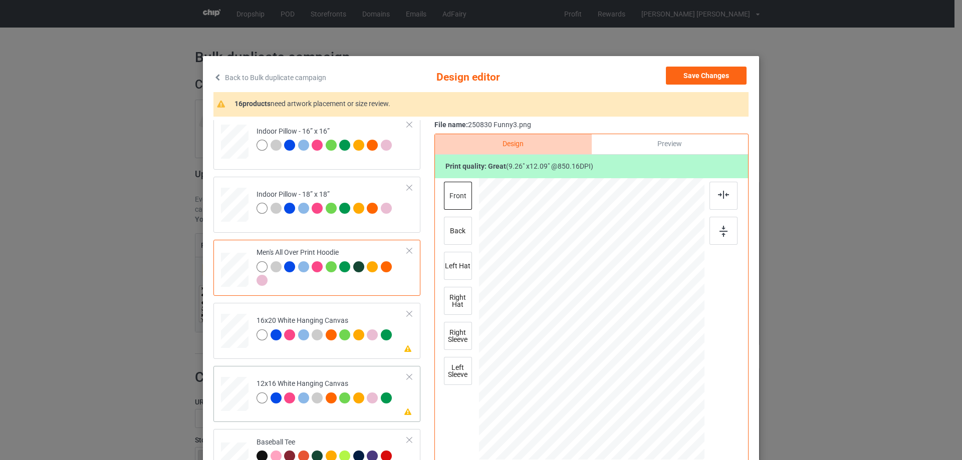
scroll to position [802, 0]
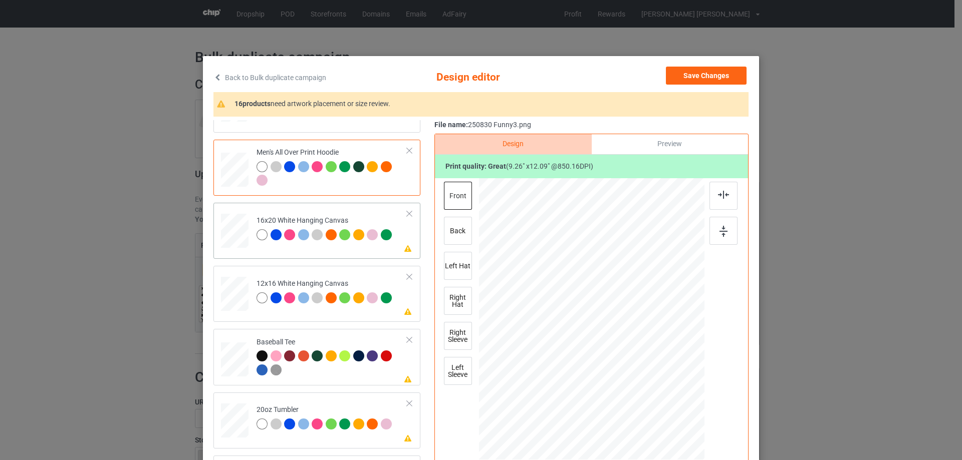
click at [235, 240] on div at bounding box center [235, 231] width 28 height 35
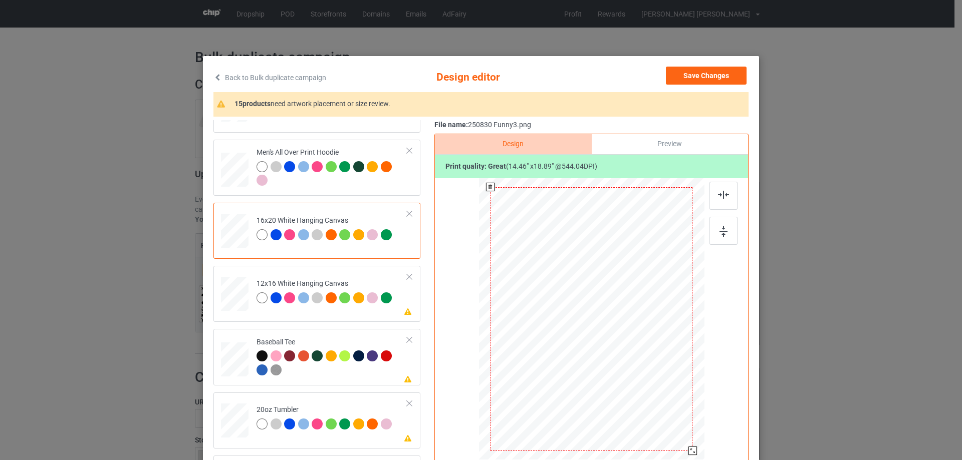
drag, startPoint x: 666, startPoint y: 442, endPoint x: 678, endPoint y: 460, distance: 21.3
click at [678, 460] on div at bounding box center [591, 320] width 225 height 282
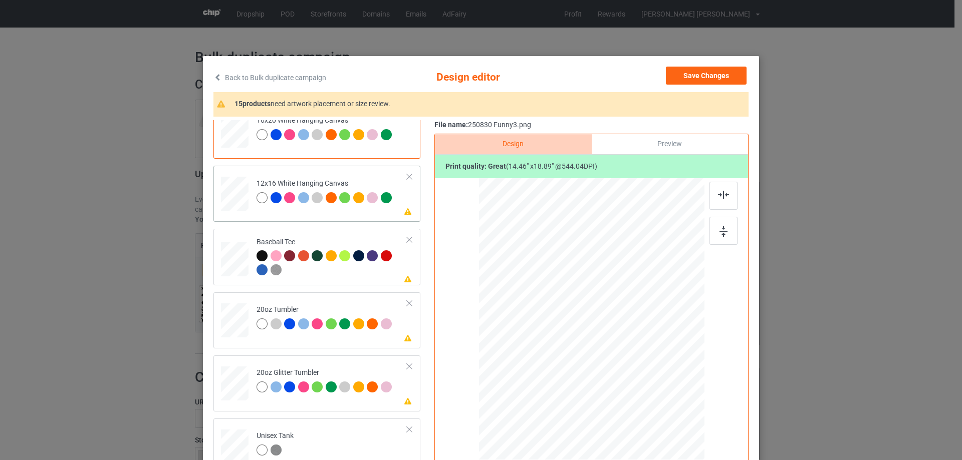
click at [232, 198] on div at bounding box center [235, 194] width 26 height 35
drag, startPoint x: 652, startPoint y: 403, endPoint x: 677, endPoint y: 450, distance: 53.6
click at [677, 450] on div at bounding box center [591, 319] width 212 height 282
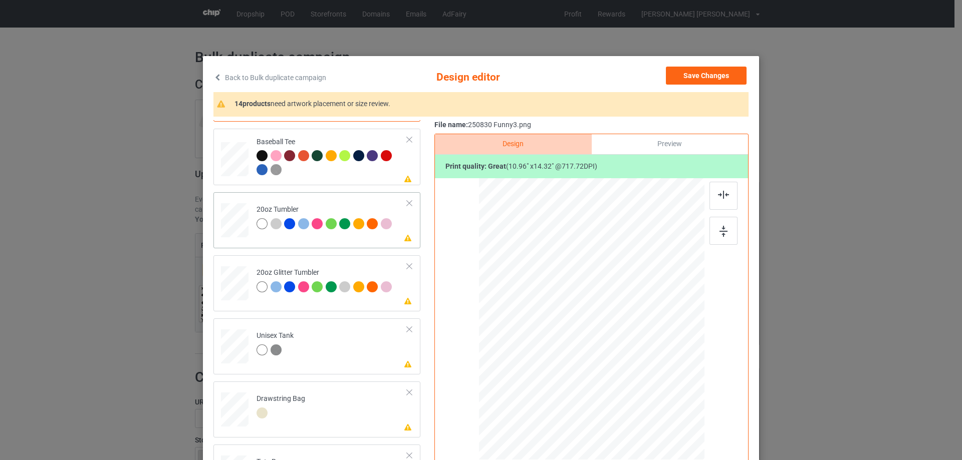
click at [240, 223] on div at bounding box center [234, 220] width 26 height 16
drag, startPoint x: 651, startPoint y: 401, endPoint x: 603, endPoint y: 353, distance: 67.3
click at [628, 364] on div at bounding box center [629, 368] width 9 height 9
drag, startPoint x: 603, startPoint y: 353, endPoint x: 554, endPoint y: 351, distance: 49.6
click at [554, 351] on div at bounding box center [538, 317] width 72 height 94
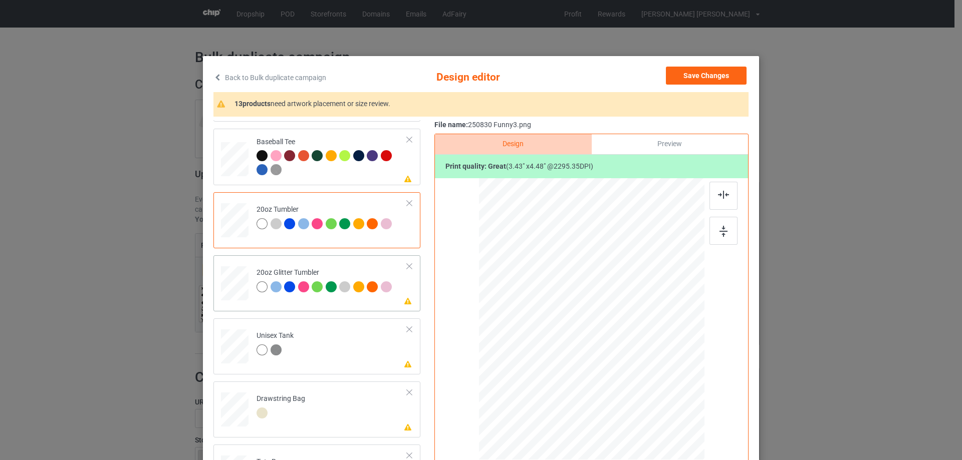
click at [236, 280] on div at bounding box center [235, 284] width 26 height 22
drag, startPoint x: 652, startPoint y: 401, endPoint x: 633, endPoint y: 371, distance: 36.0
click at [633, 371] on div at bounding box center [633, 374] width 9 height 9
drag, startPoint x: 570, startPoint y: 362, endPoint x: 570, endPoint y: 354, distance: 7.5
click at [570, 354] on div at bounding box center [542, 310] width 84 height 109
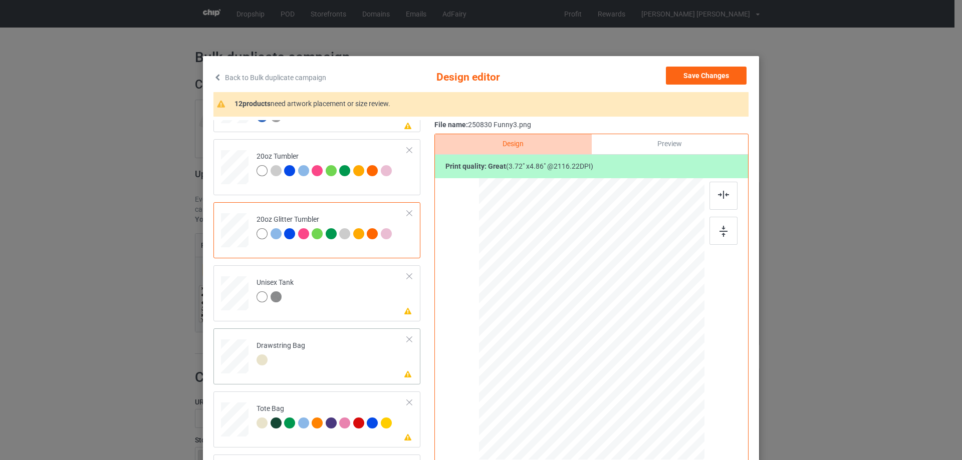
scroll to position [100, 0]
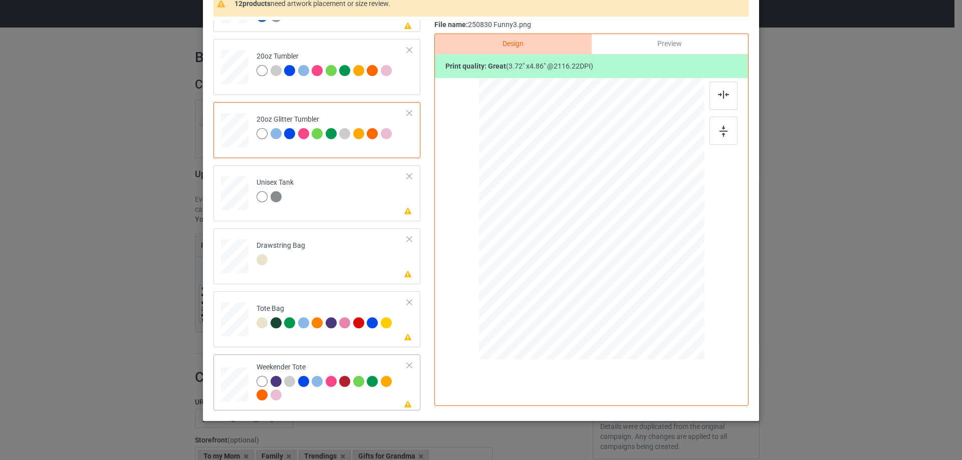
click at [235, 388] on div at bounding box center [235, 385] width 28 height 18
drag, startPoint x: 653, startPoint y: 305, endPoint x: 625, endPoint y: 270, distance: 45.2
click at [626, 270] on div at bounding box center [630, 270] width 9 height 9
click at [596, 236] on div at bounding box center [591, 215] width 78 height 102
click at [727, 95] on div at bounding box center [723, 96] width 28 height 28
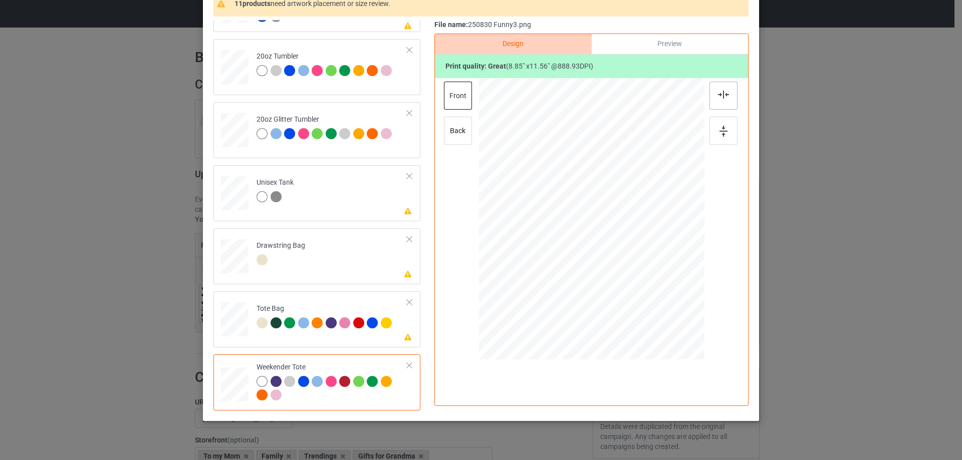
click at [718, 95] on img at bounding box center [723, 95] width 11 height 8
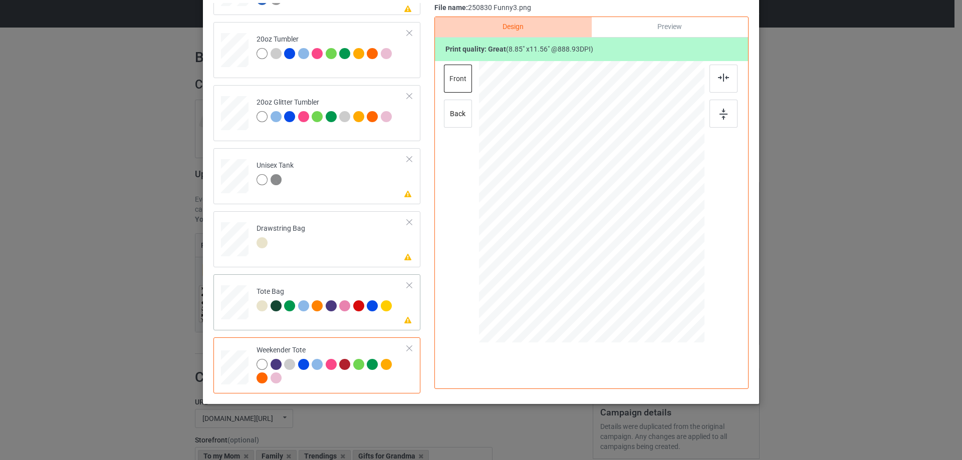
click at [228, 312] on div at bounding box center [234, 307] width 13 height 15
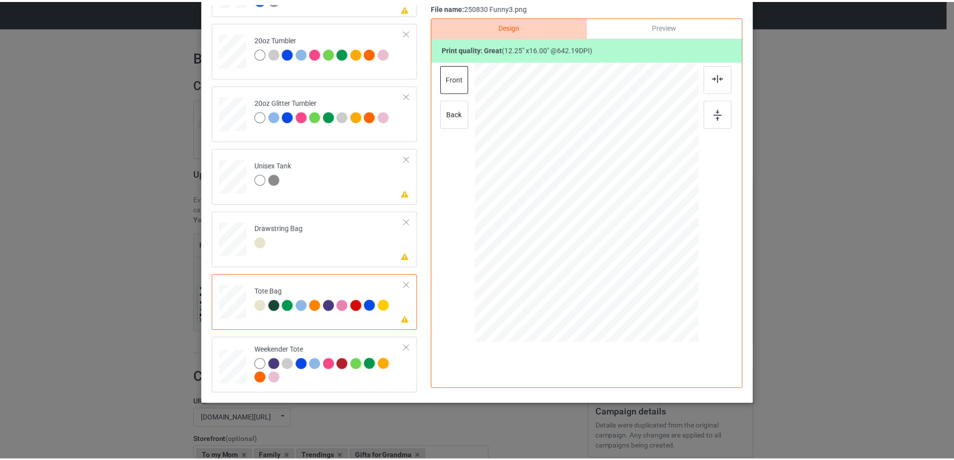
scroll to position [0, 0]
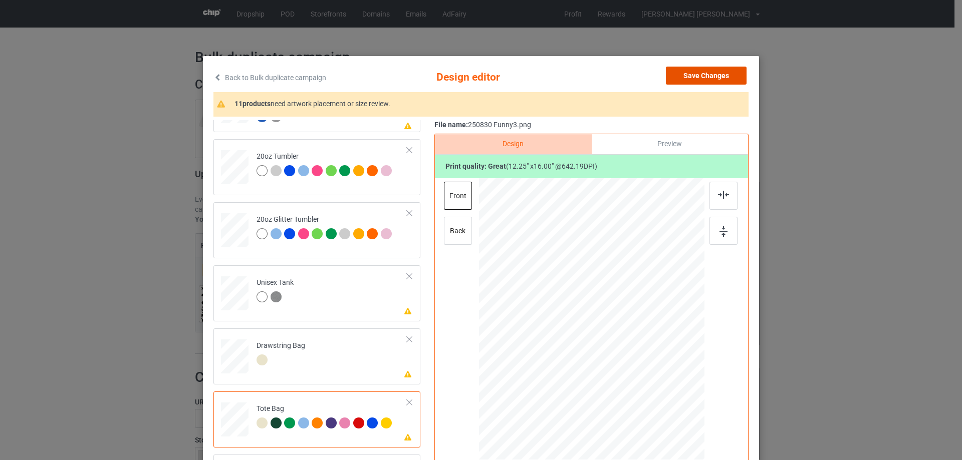
click at [720, 77] on button "Save Changes" at bounding box center [706, 76] width 81 height 18
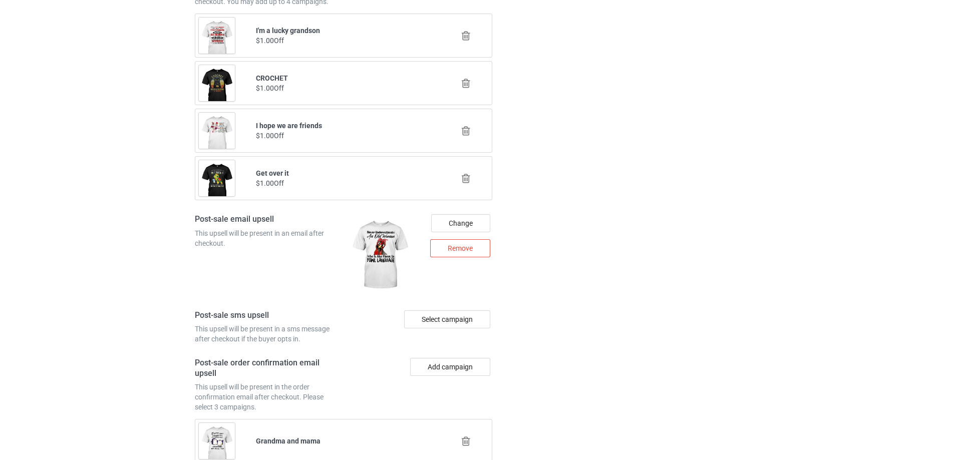
scroll to position [1274, 0]
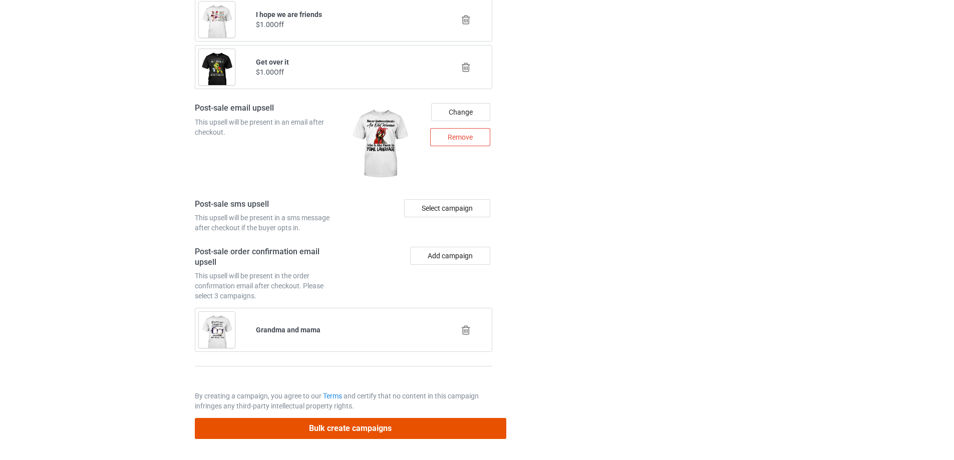
click at [408, 432] on button "Bulk create campaigns" at bounding box center [351, 428] width 312 height 21
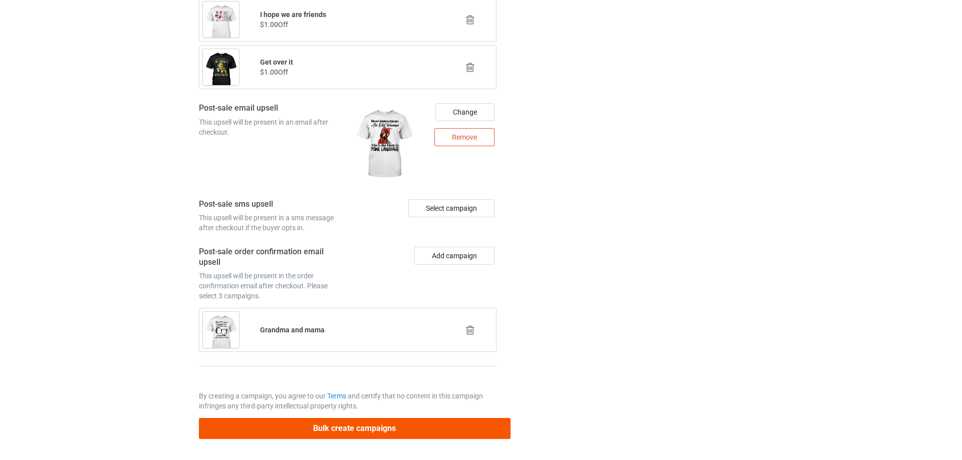
scroll to position [0, 0]
